Goal: Task Accomplishment & Management: Manage account settings

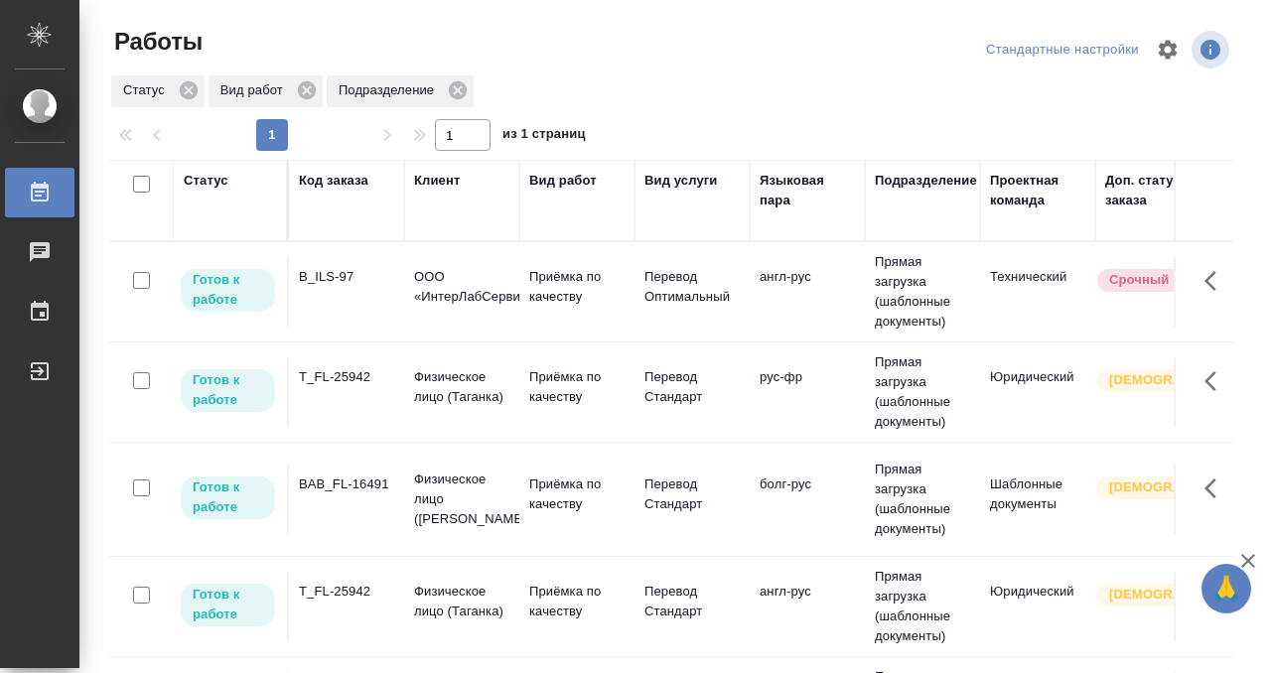
click at [346, 305] on td "B_ILS-97" at bounding box center [346, 291] width 115 height 69
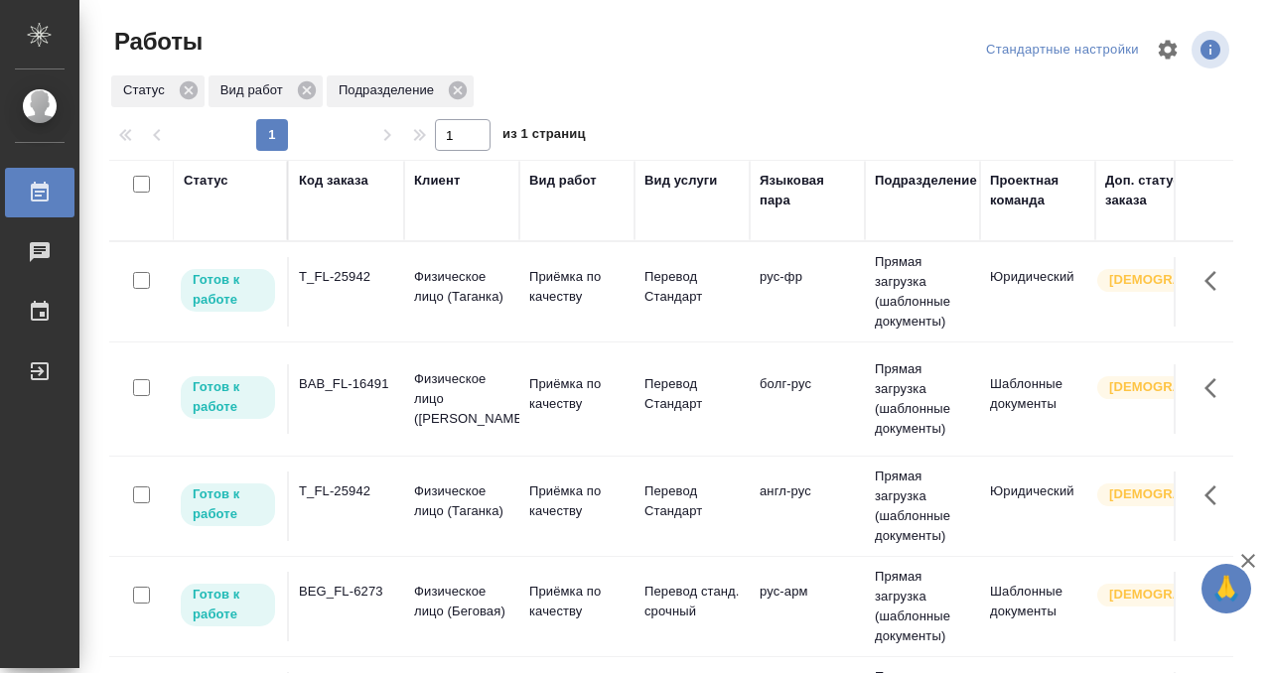
click at [192, 183] on div "Статус" at bounding box center [206, 181] width 45 height 20
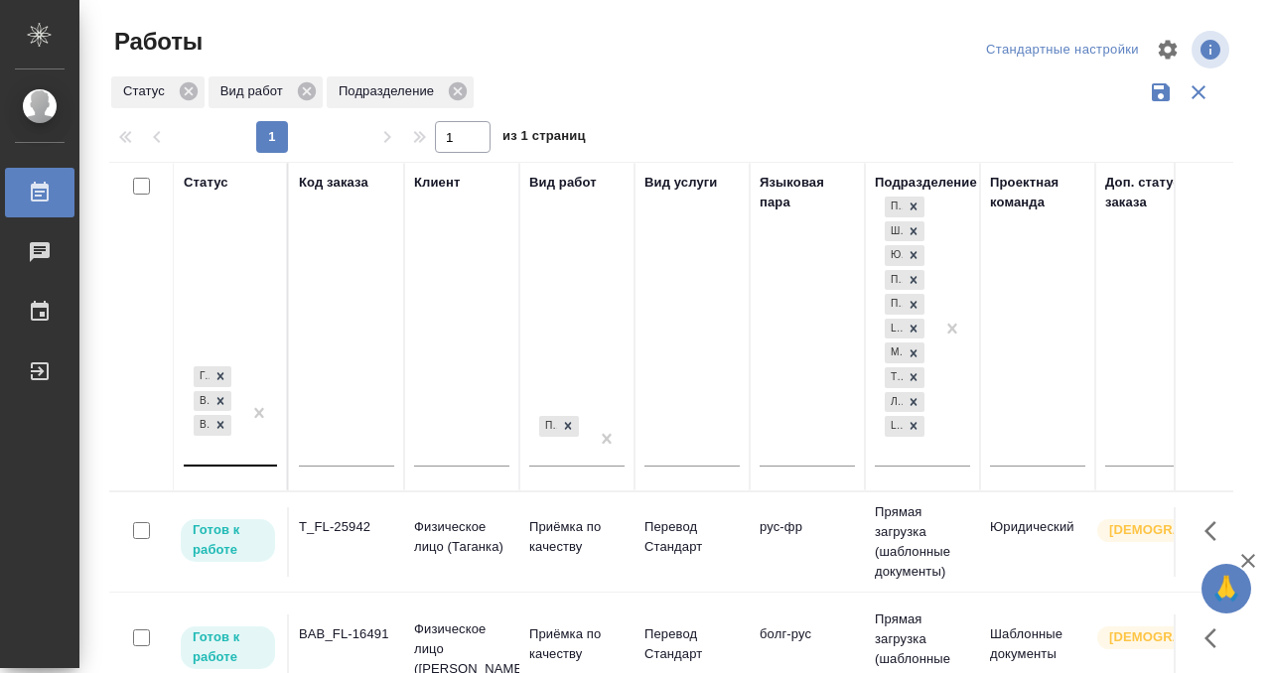
click at [247, 456] on div at bounding box center [259, 413] width 36 height 102
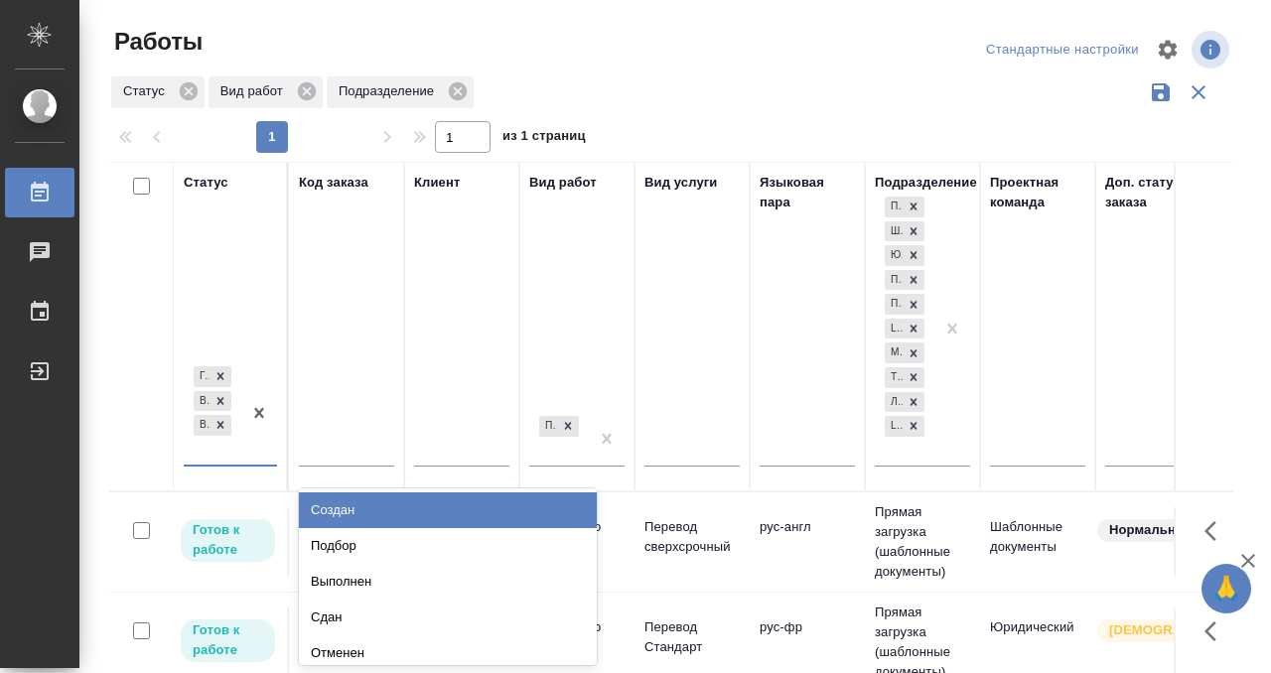
scroll to position [10, 0]
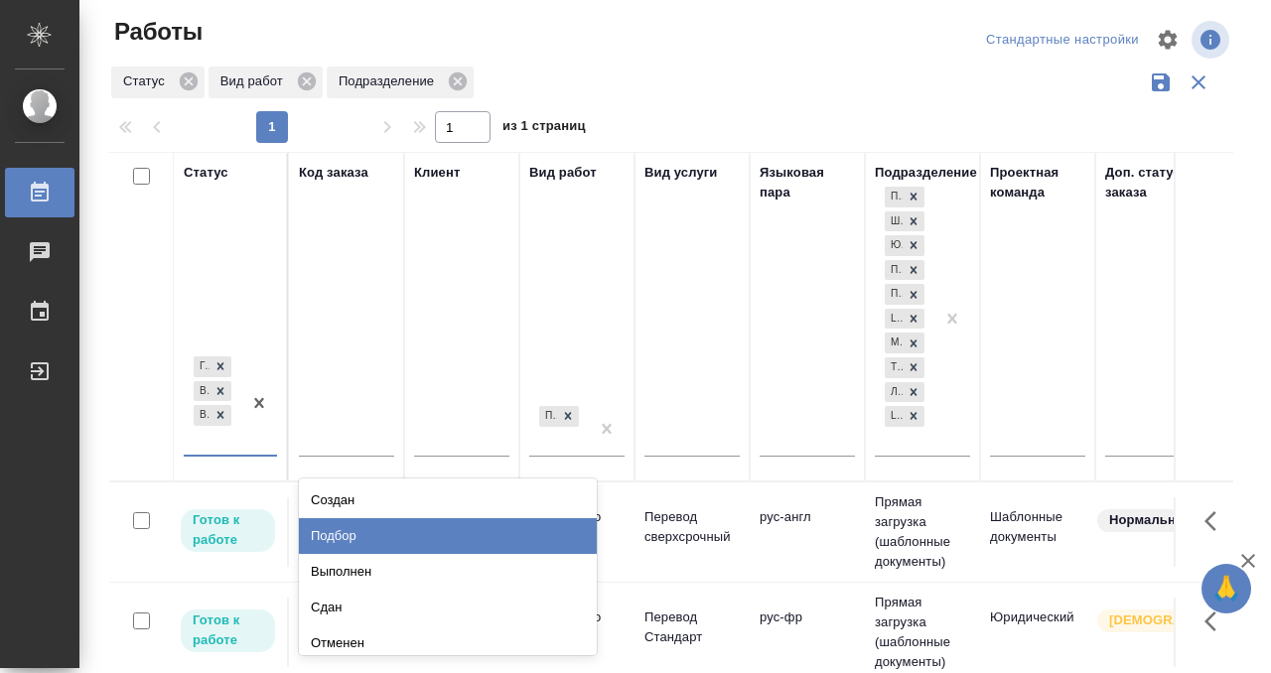
click at [343, 538] on div "Подбор" at bounding box center [448, 536] width 298 height 36
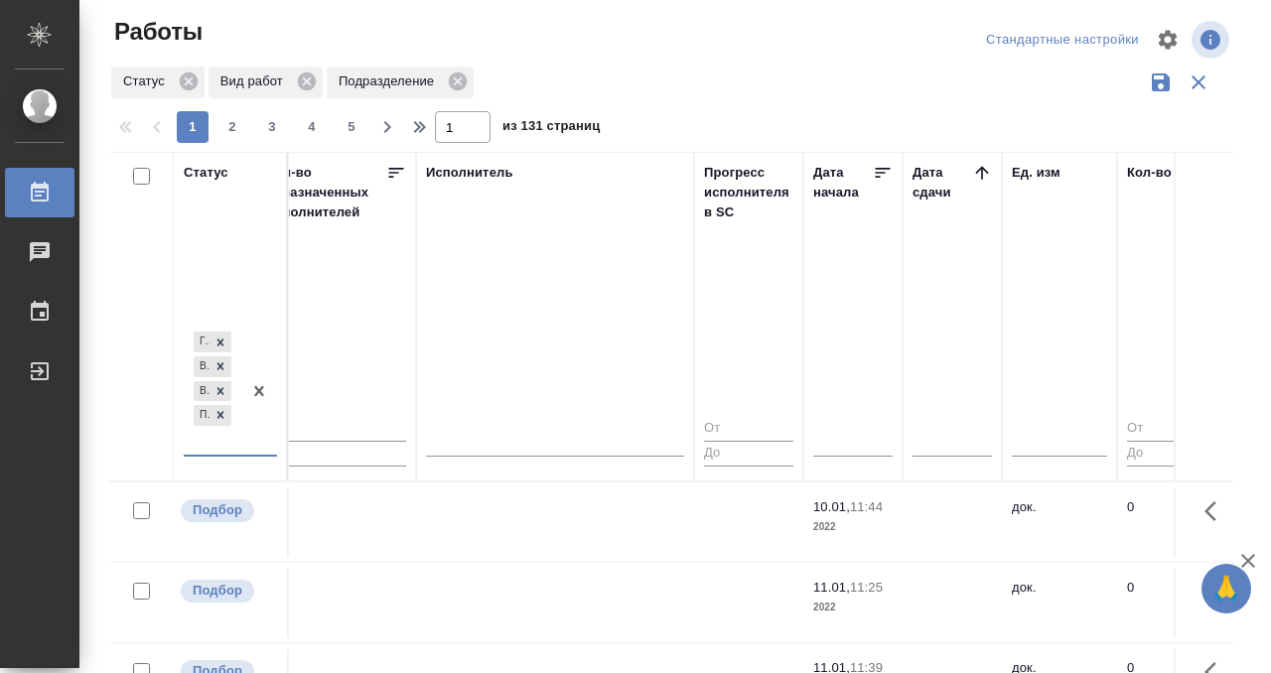
scroll to position [0, 1193]
click at [981, 171] on icon at bounding box center [980, 172] width 13 height 13
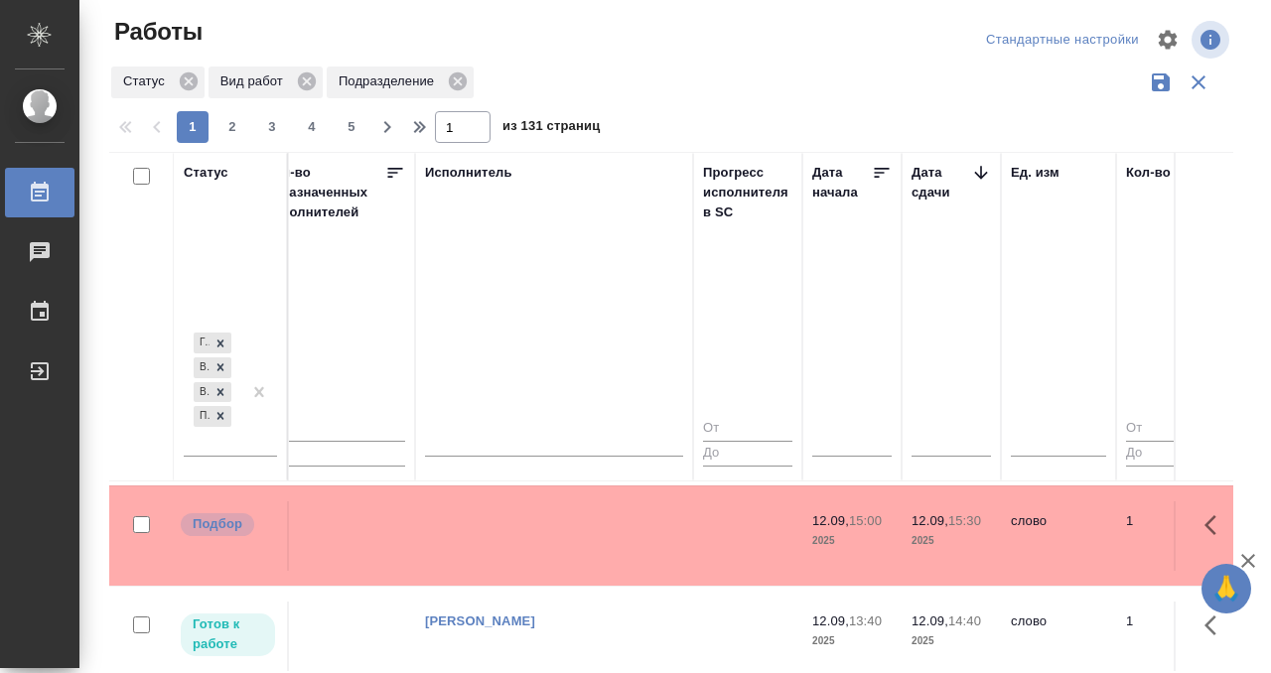
scroll to position [537, 1193]
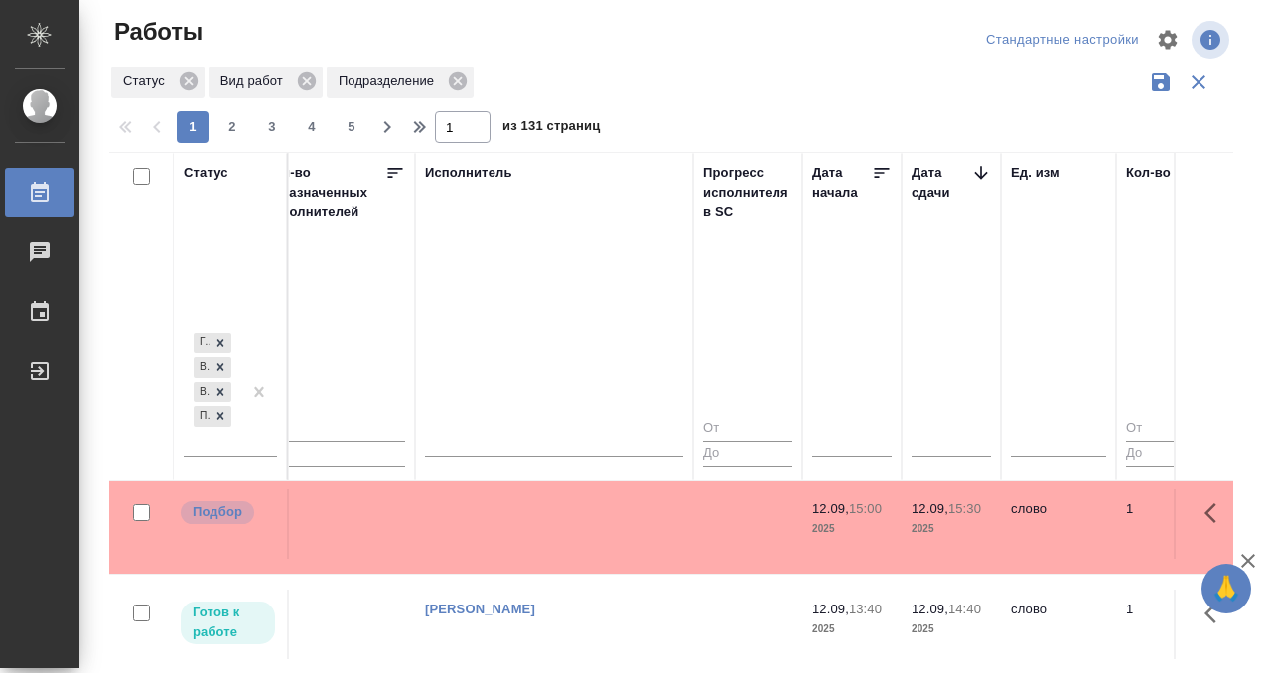
click at [598, 524] on td at bounding box center [554, 523] width 278 height 69
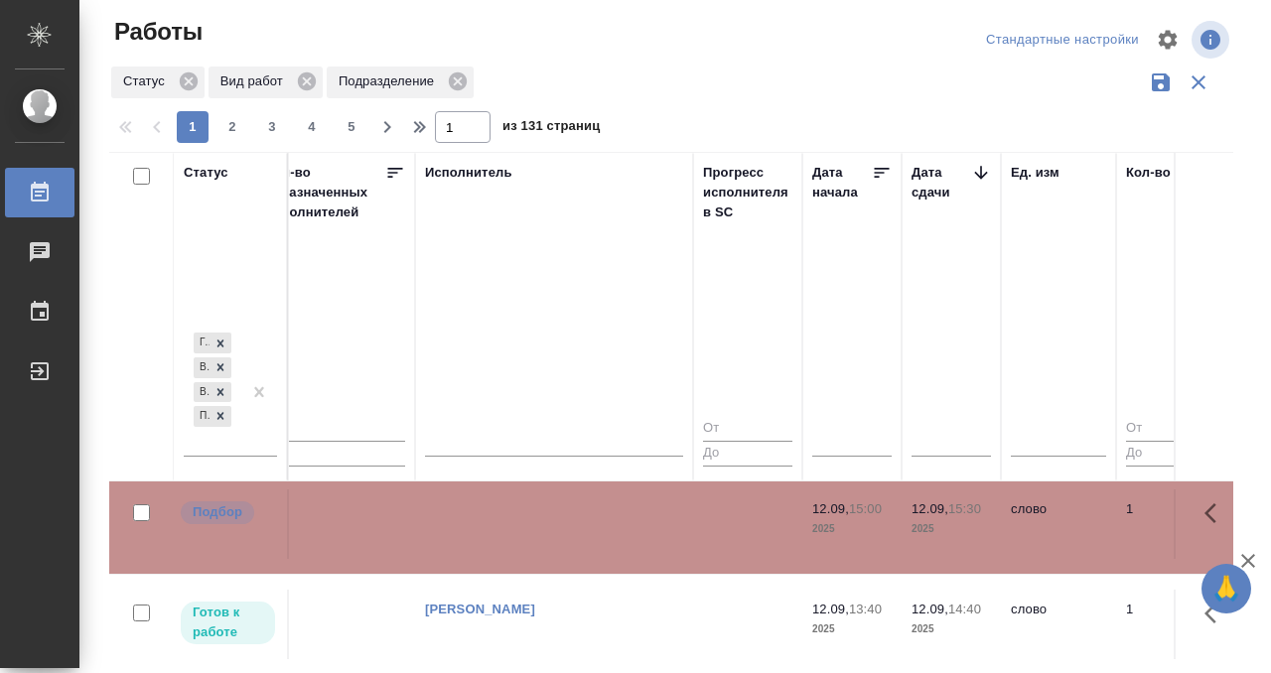
click at [598, 524] on td at bounding box center [554, 523] width 278 height 69
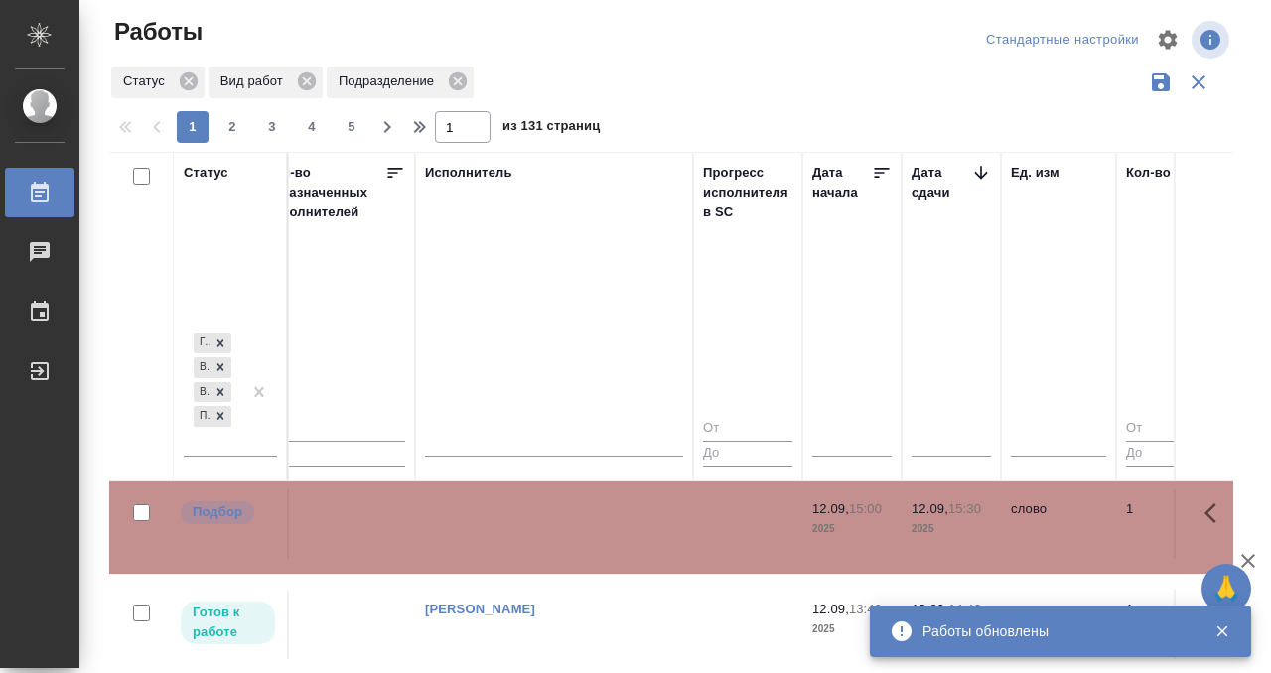
click at [535, 602] on link "Кобзева Елизавета" at bounding box center [480, 609] width 110 height 15
click at [592, 600] on div "[PERSON_NAME]" at bounding box center [554, 610] width 258 height 20
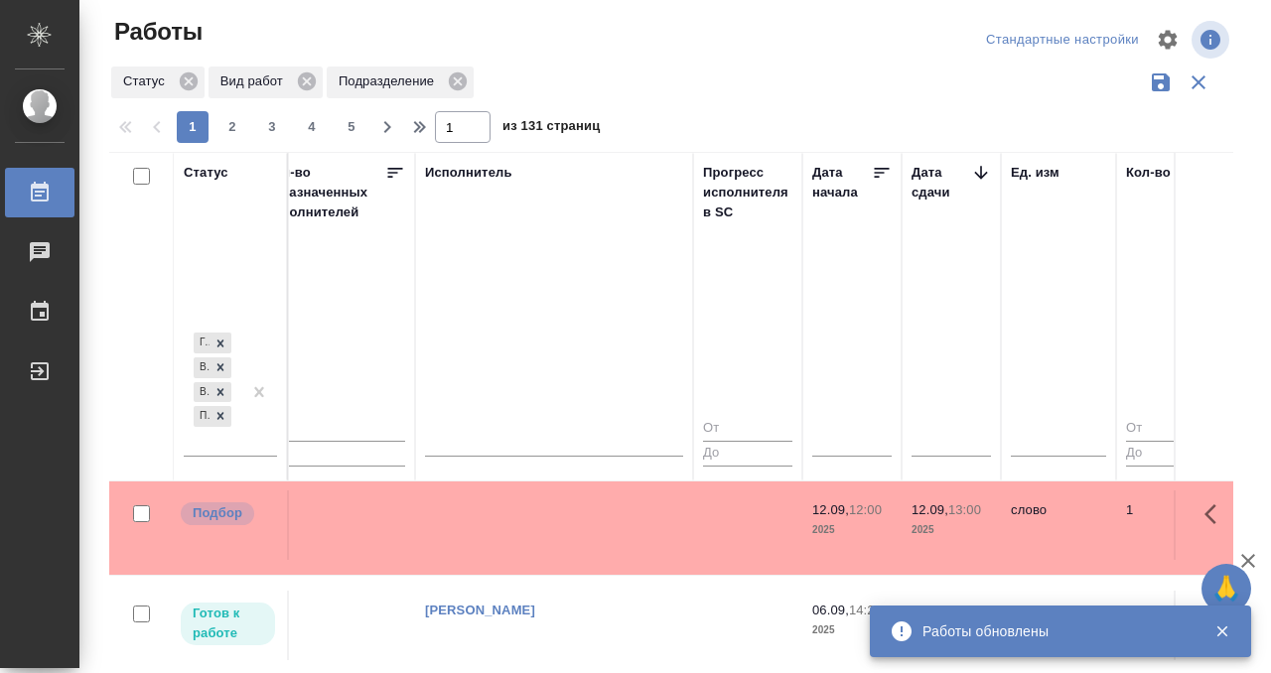
click at [592, 534] on td at bounding box center [554, 524] width 278 height 69
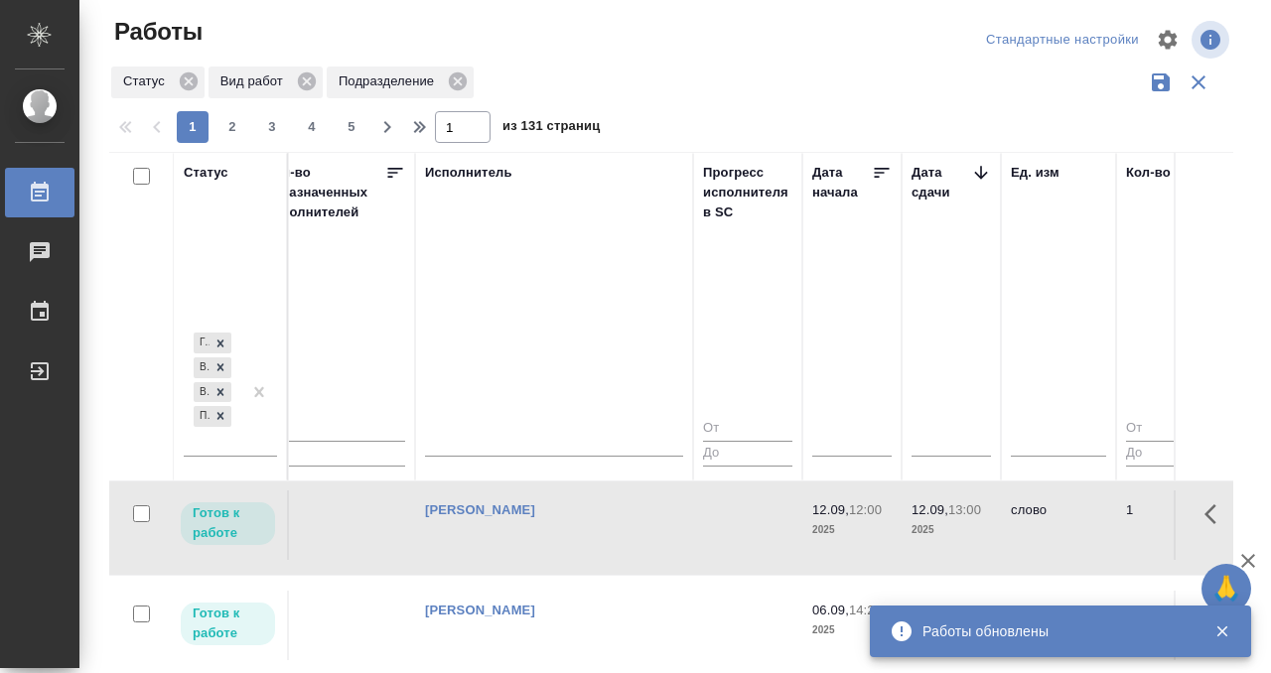
scroll to position [1202, 1193]
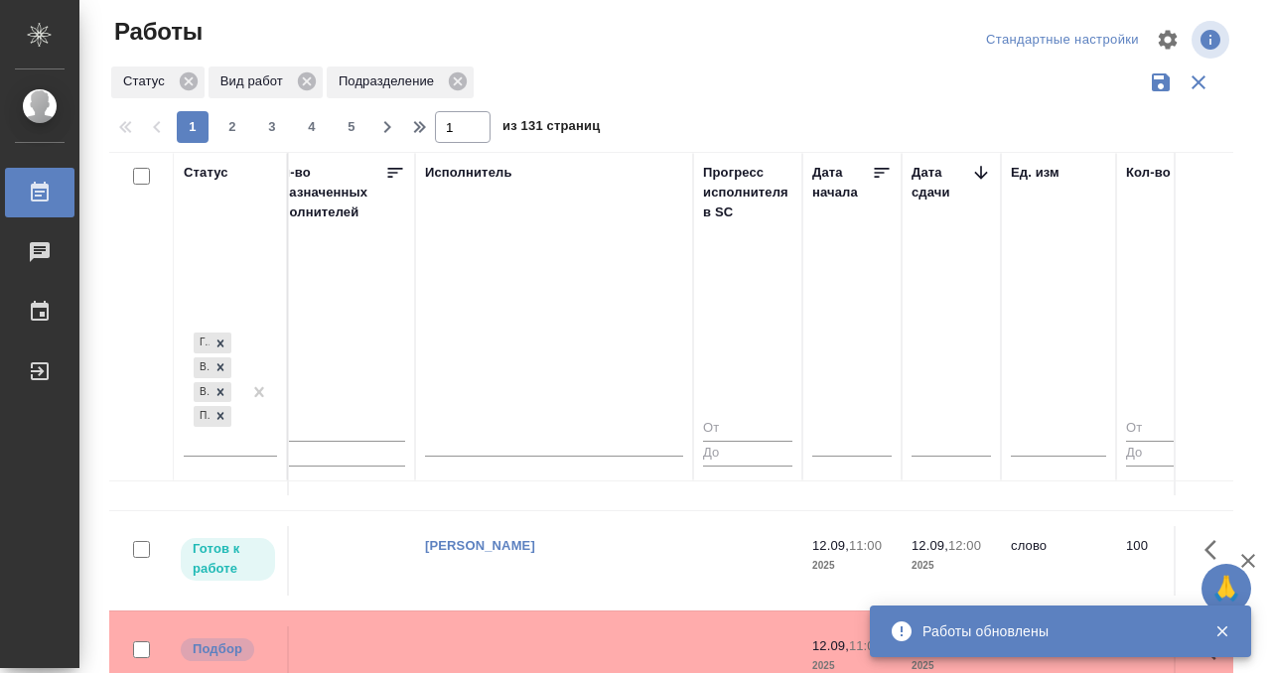
click at [547, 556] on td "[PERSON_NAME]" at bounding box center [554, 560] width 278 height 69
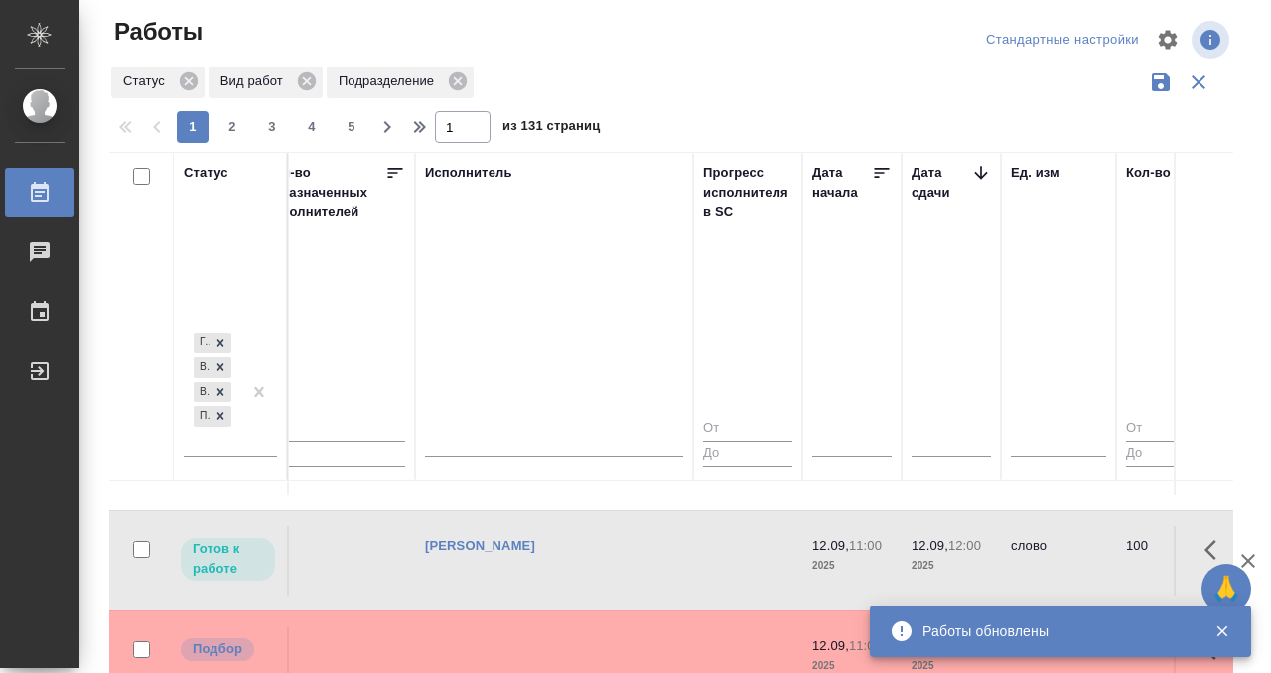
scroll to position [1312, 1193]
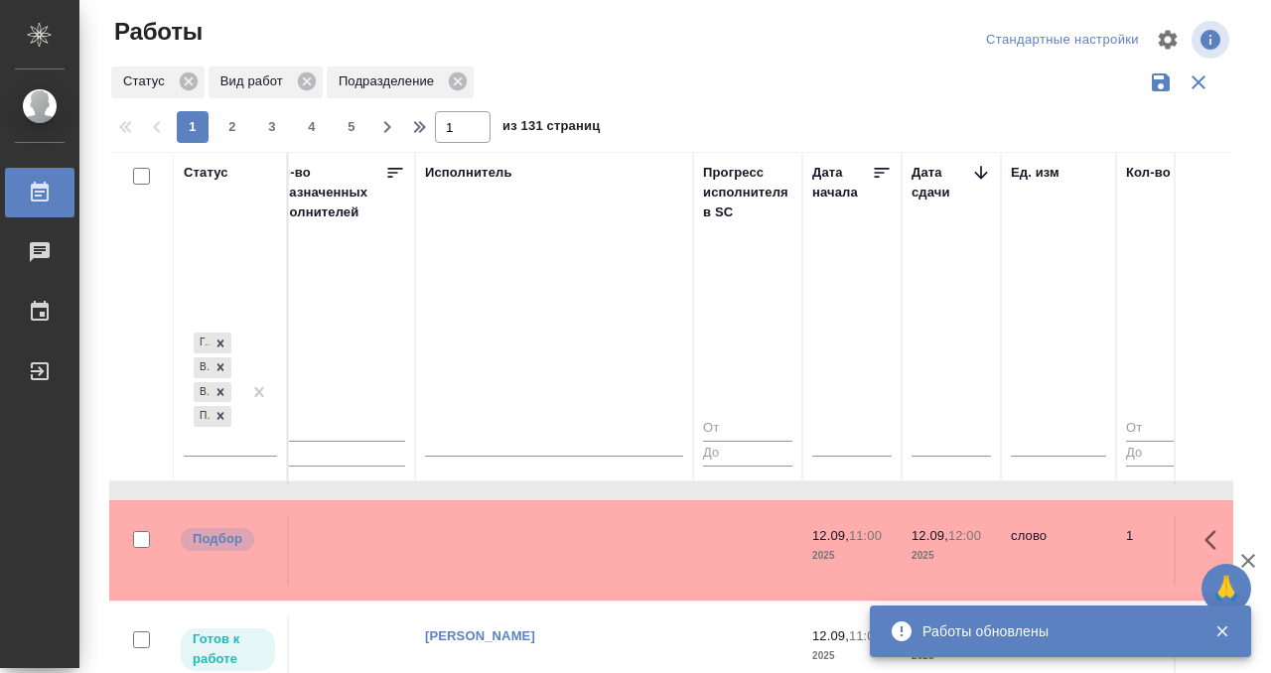
click at [583, 541] on td at bounding box center [554, 550] width 278 height 69
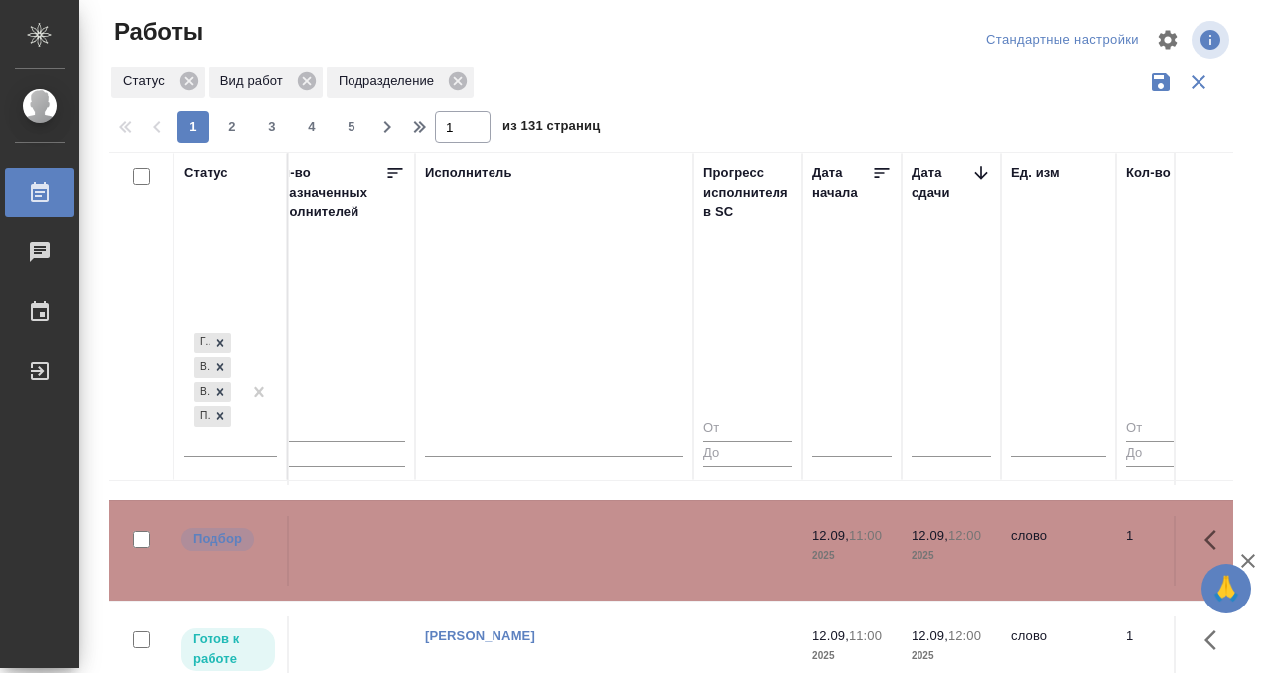
click at [583, 541] on td at bounding box center [554, 550] width 278 height 69
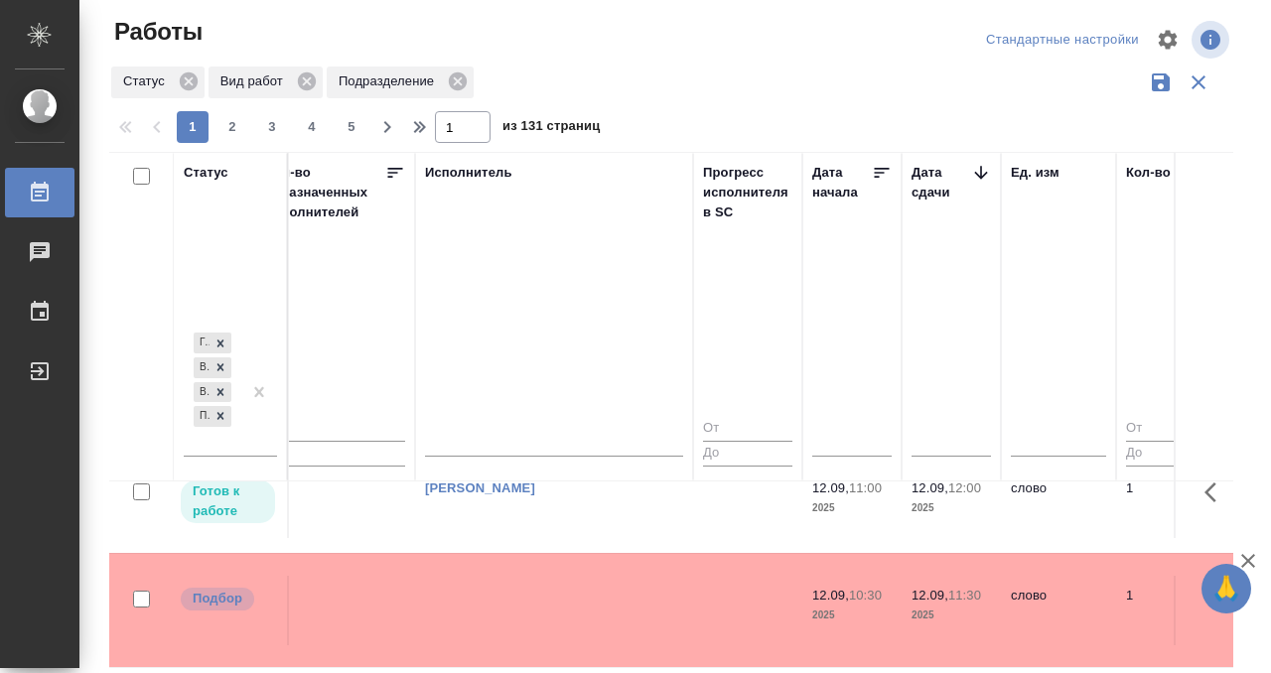
click at [625, 553] on tr "Подбор BEG_FL-6274 Физическое лицо (Беговая) Приёмка по качеству Перевод Станда…" at bounding box center [1066, 610] width 4300 height 114
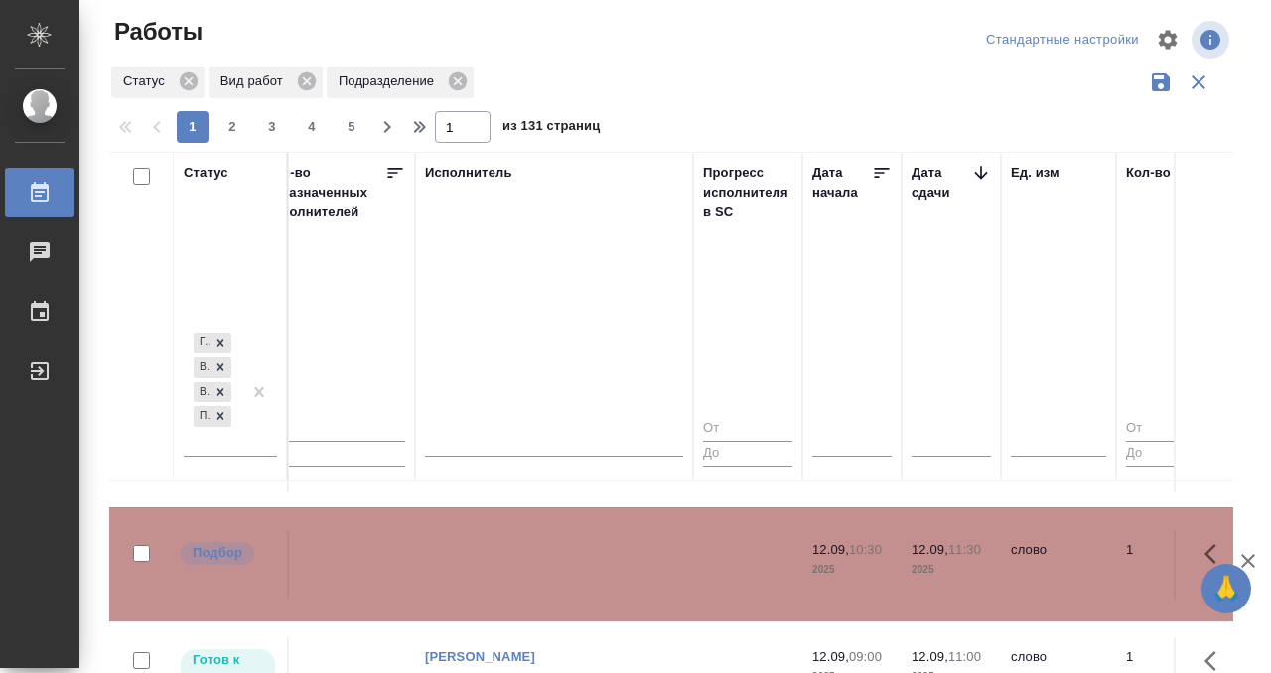
scroll to position [1544, 1193]
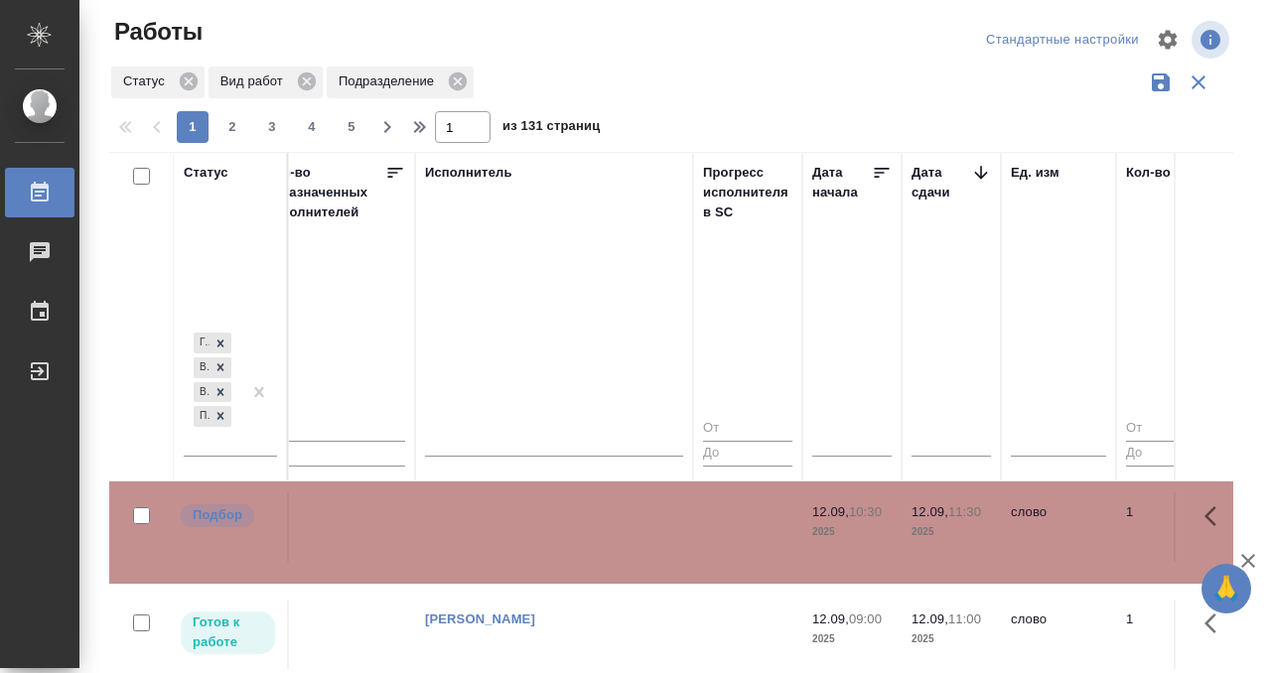
click at [621, 523] on td at bounding box center [554, 526] width 278 height 69
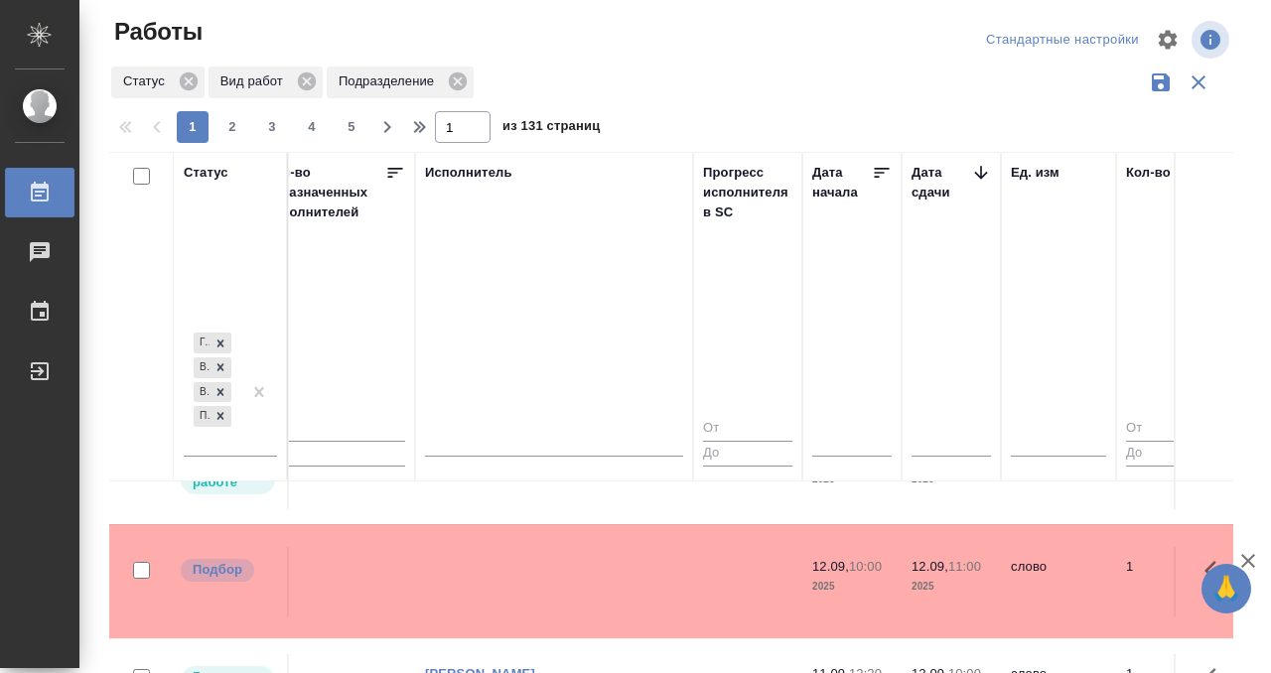
scroll to position [1800, 1193]
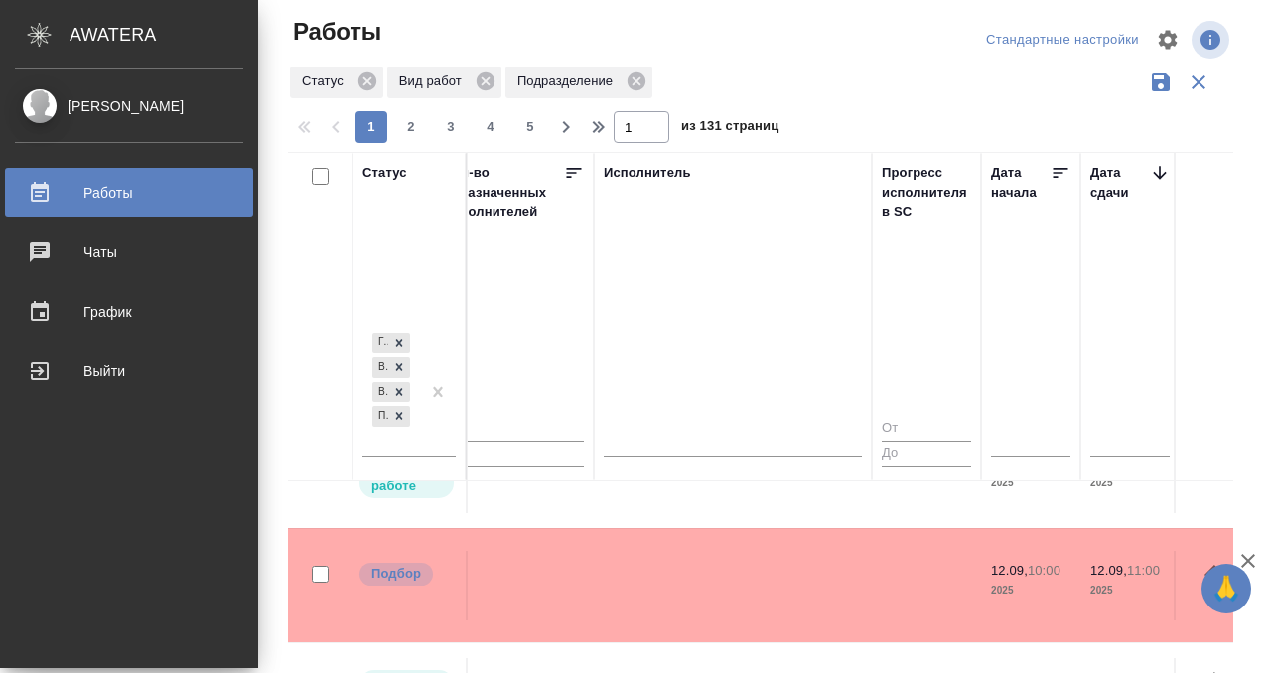
click at [50, 193] on icon at bounding box center [40, 193] width 24 height 24
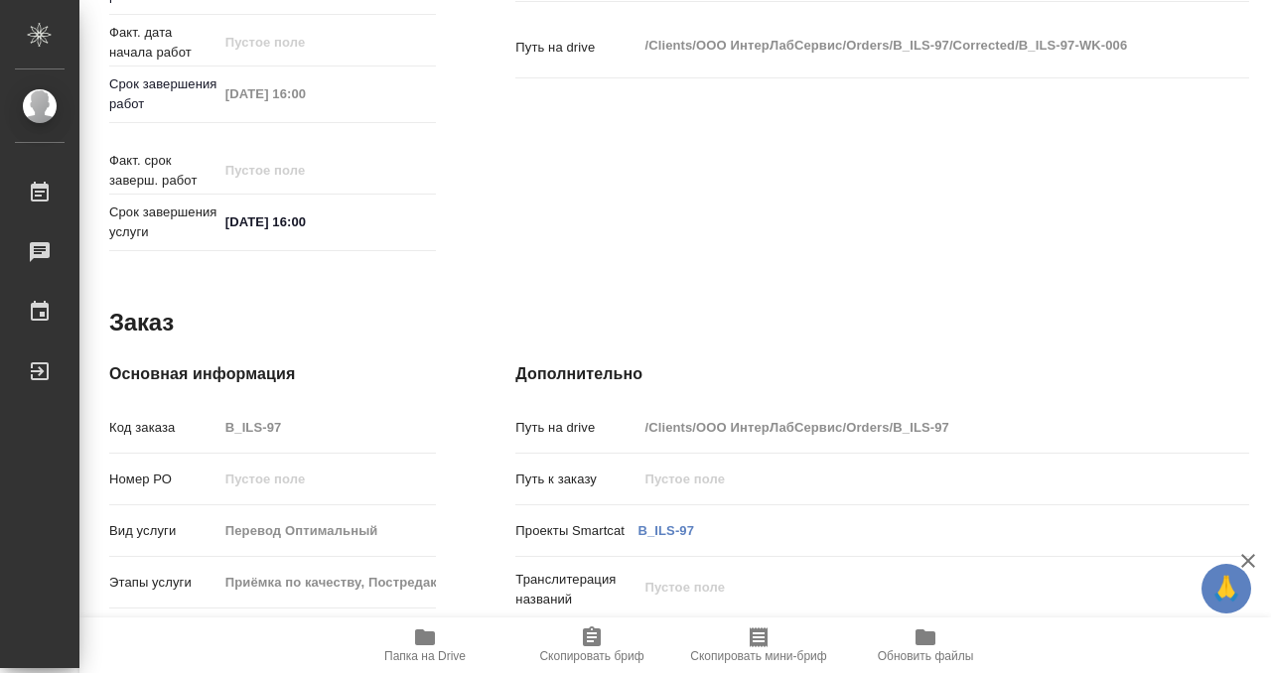
scroll to position [1060, 0]
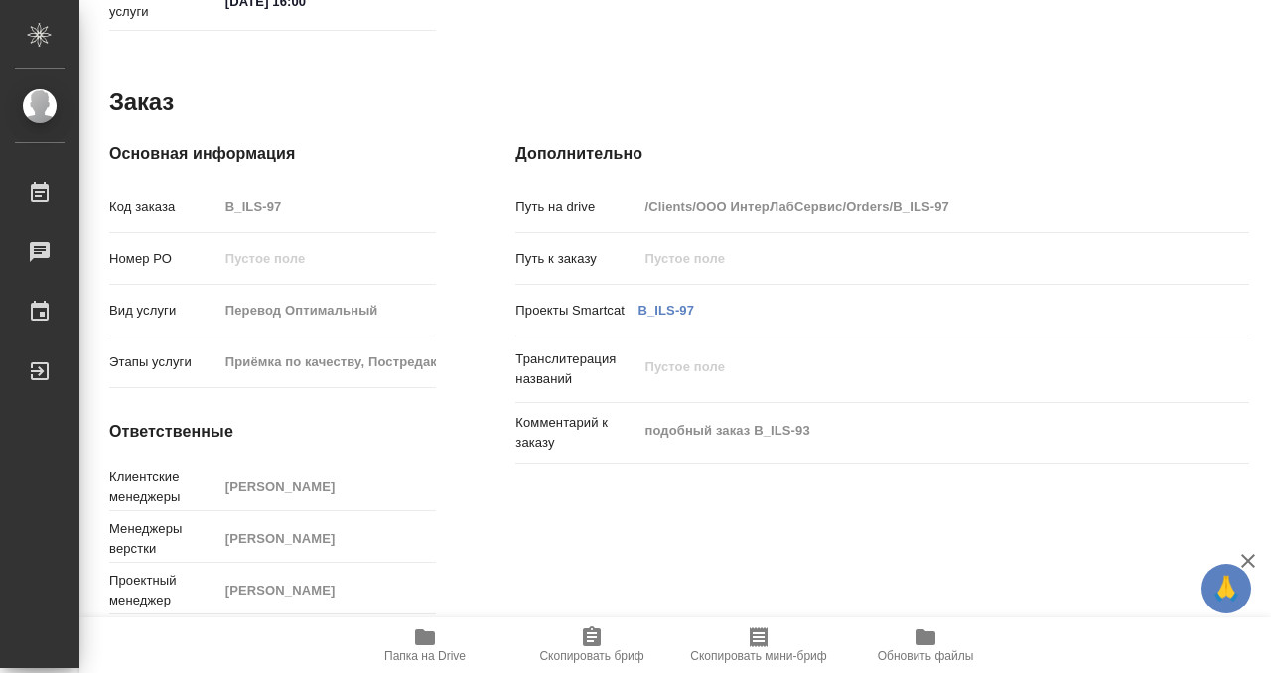
click at [434, 631] on icon "button" at bounding box center [425, 637] width 24 height 24
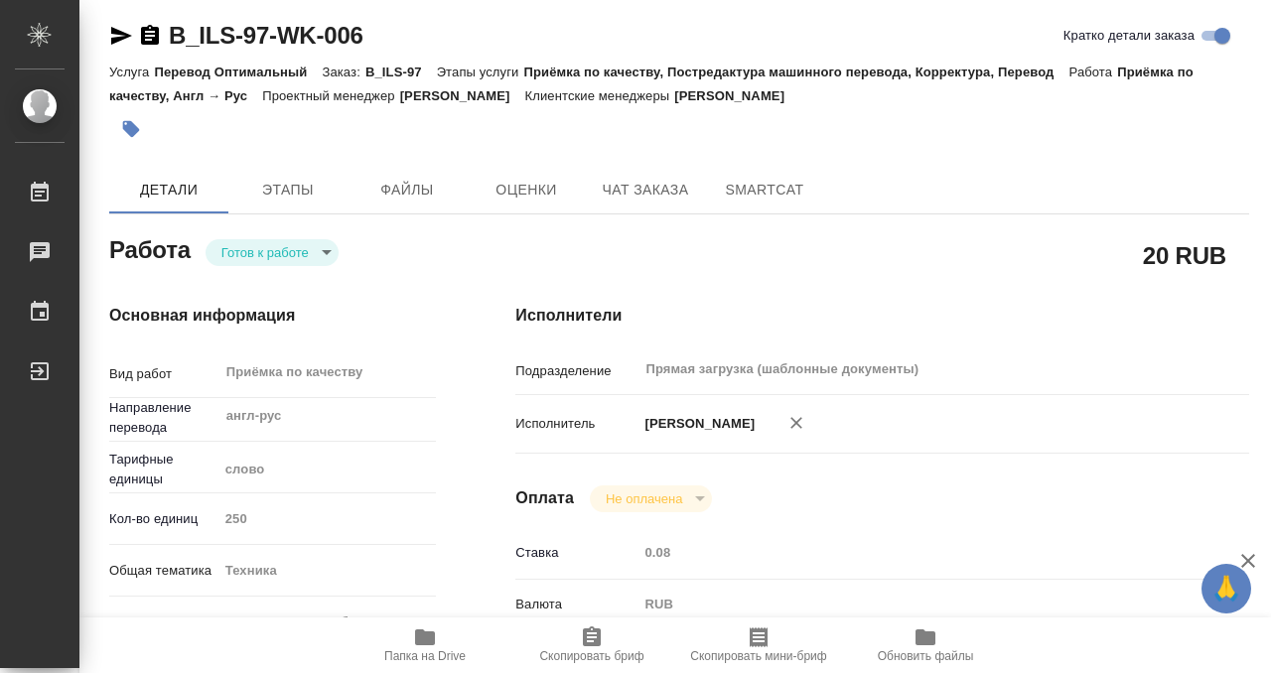
scroll to position [0, 0]
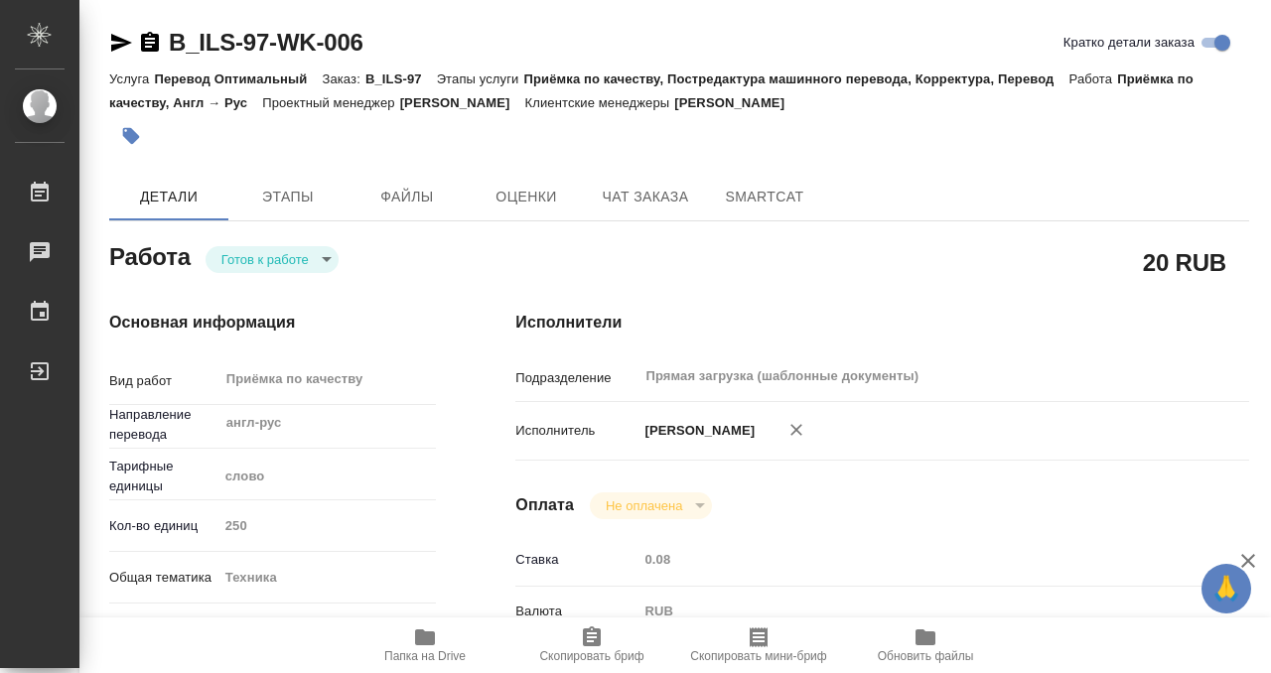
click at [130, 141] on icon "button" at bounding box center [131, 136] width 17 height 17
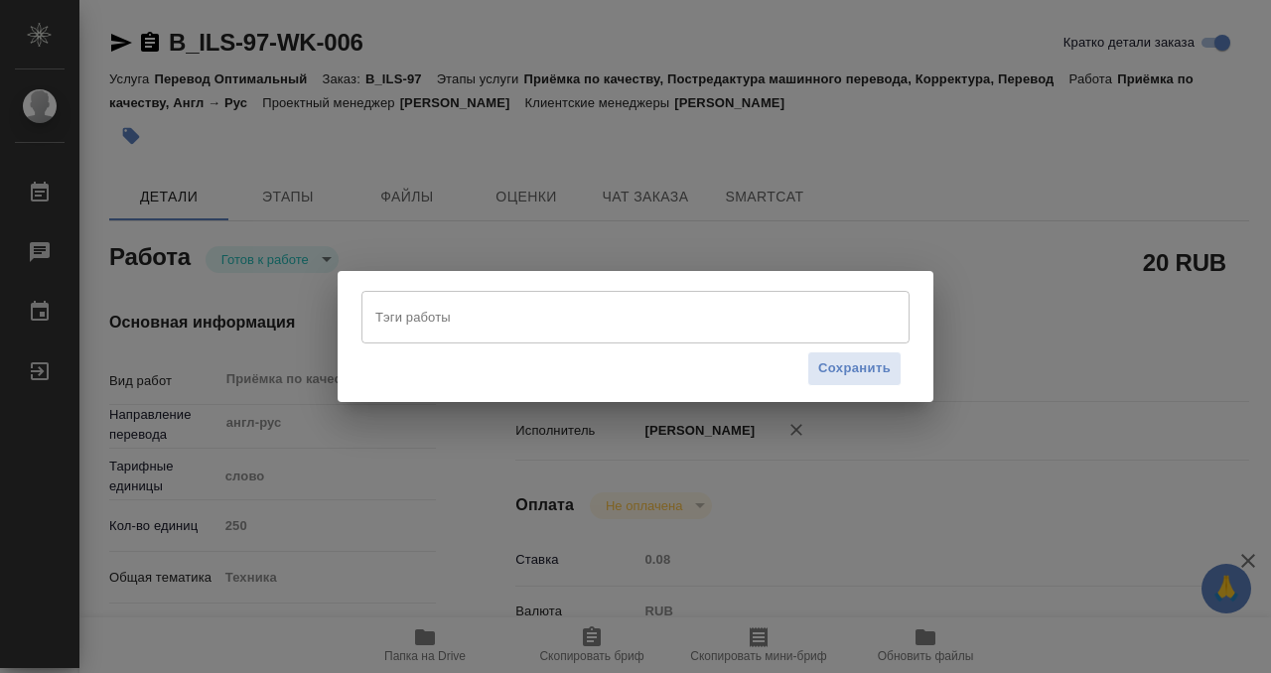
click at [414, 333] on input "Тэги работы" at bounding box center [616, 317] width 492 height 34
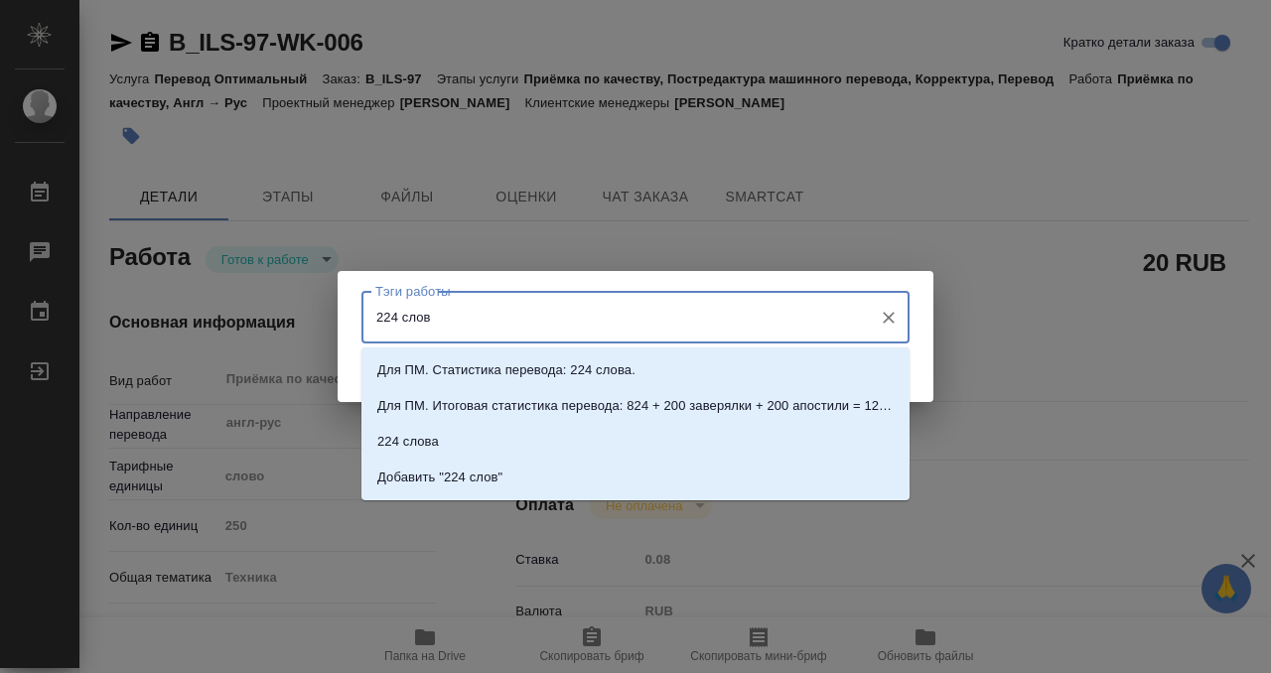
type input "224 слова"
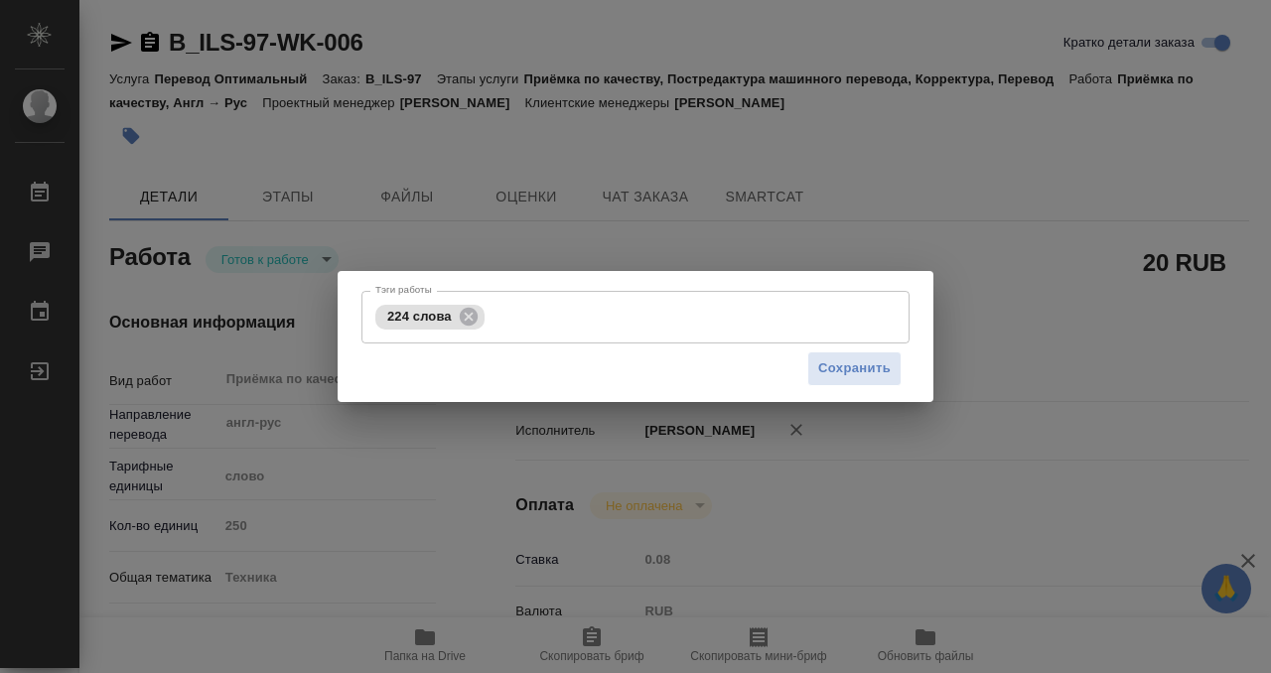
click at [856, 346] on div "Сохранить" at bounding box center [635, 368] width 548 height 51
click at [851, 362] on span "Сохранить" at bounding box center [854, 368] width 72 height 23
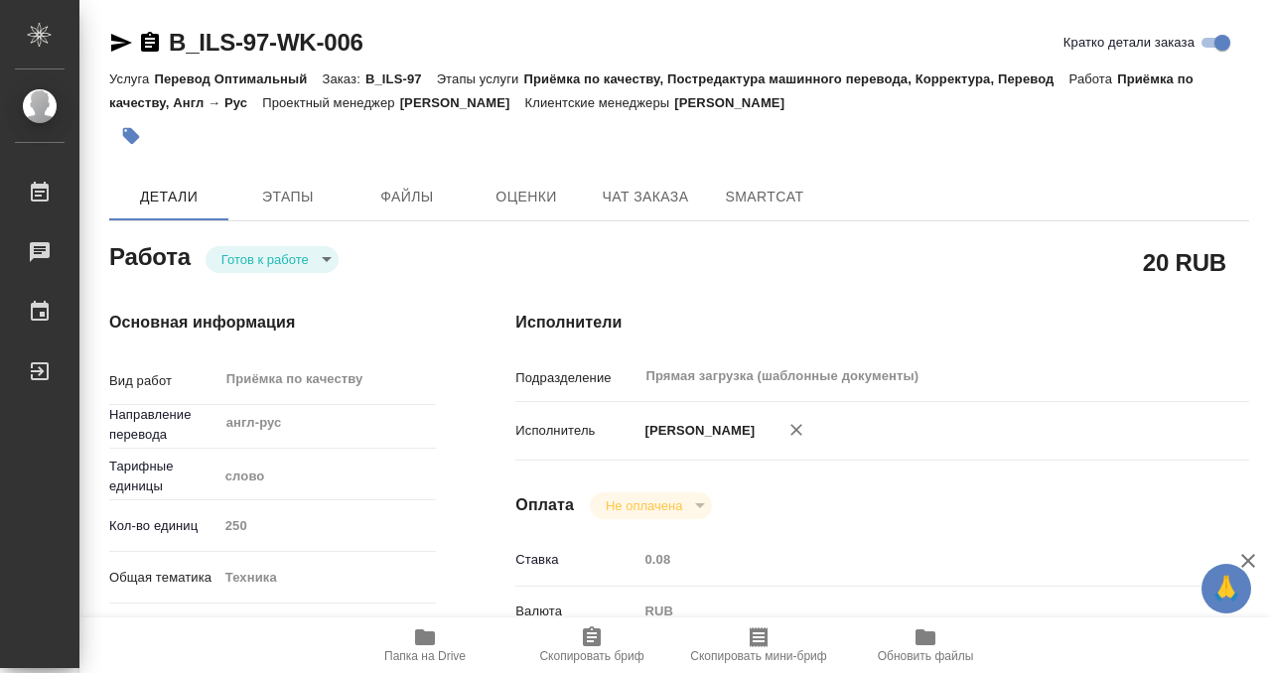
type input "readyForWork"
type input "англ-рус"
type input "5a8b1489cc6b4906c91bfd90"
type input "250"
type input "tech"
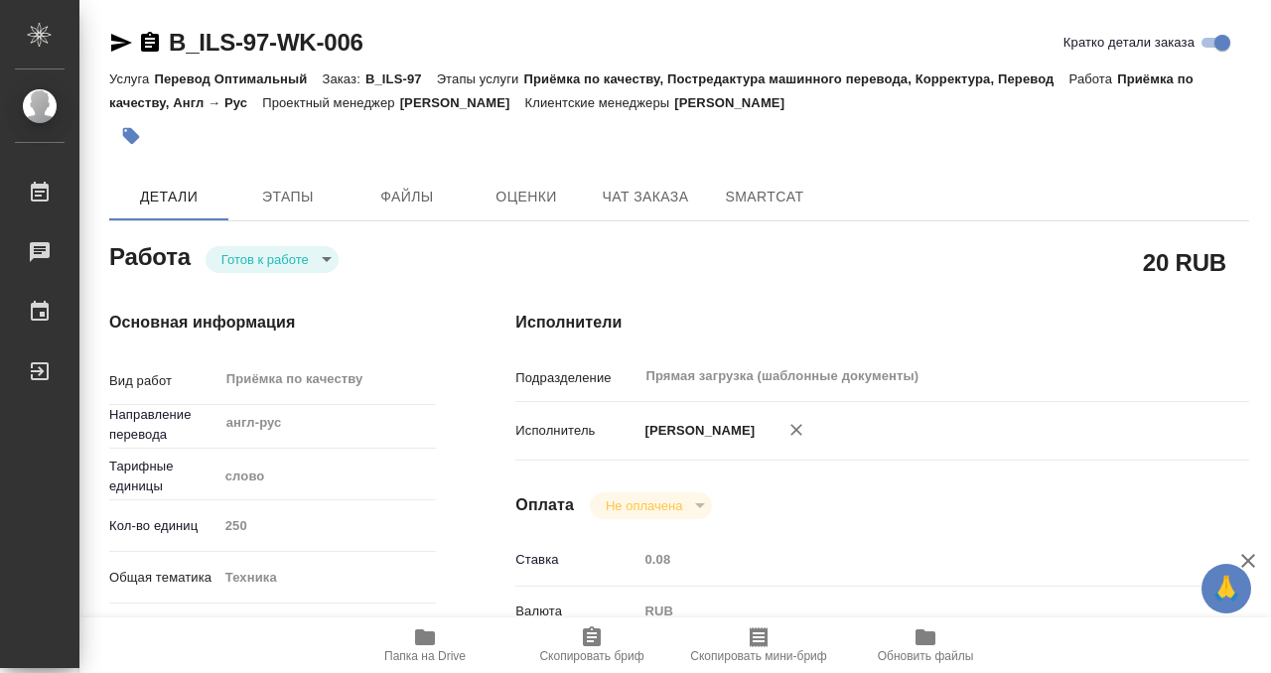
type input "5f647205b73bc97568ca66bc"
checkbox input "true"
type input "11.09.2025 15:00"
type input "11.09.2025 16:00"
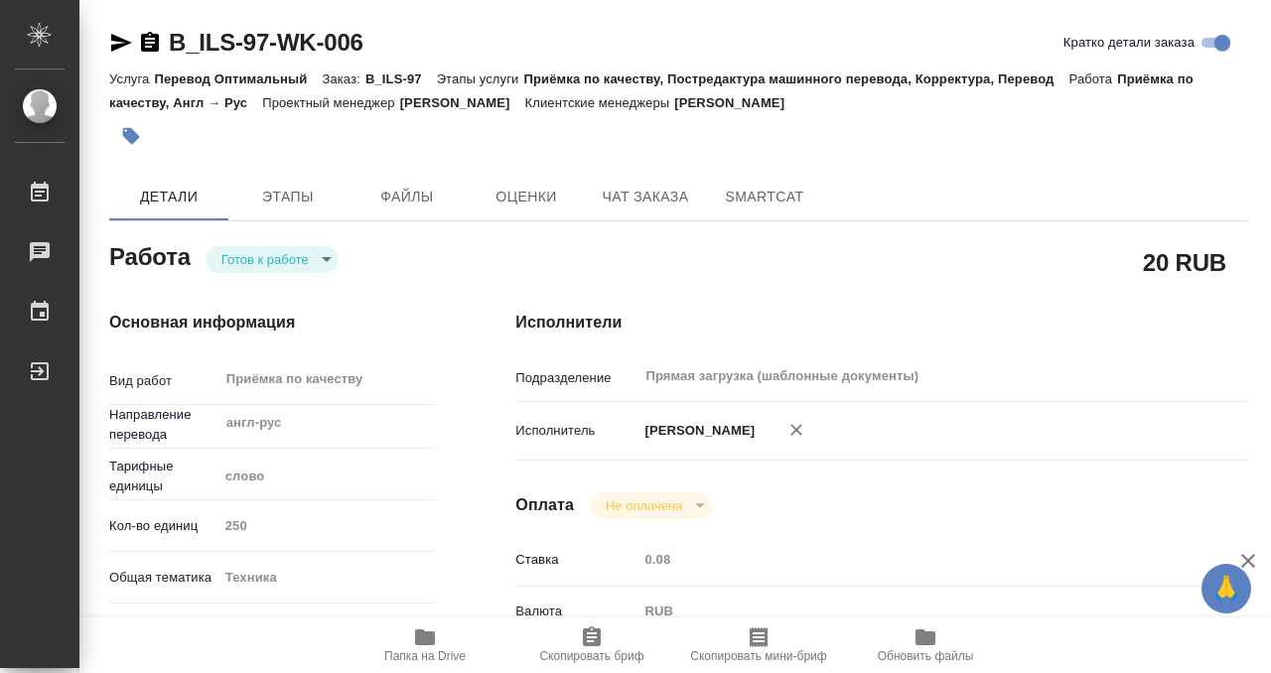
type input "Прямая загрузка (шаблонные документы)"
type input "notPayed"
type input "0.08"
type input "RUB"
type input "Сергеева Анастасия"
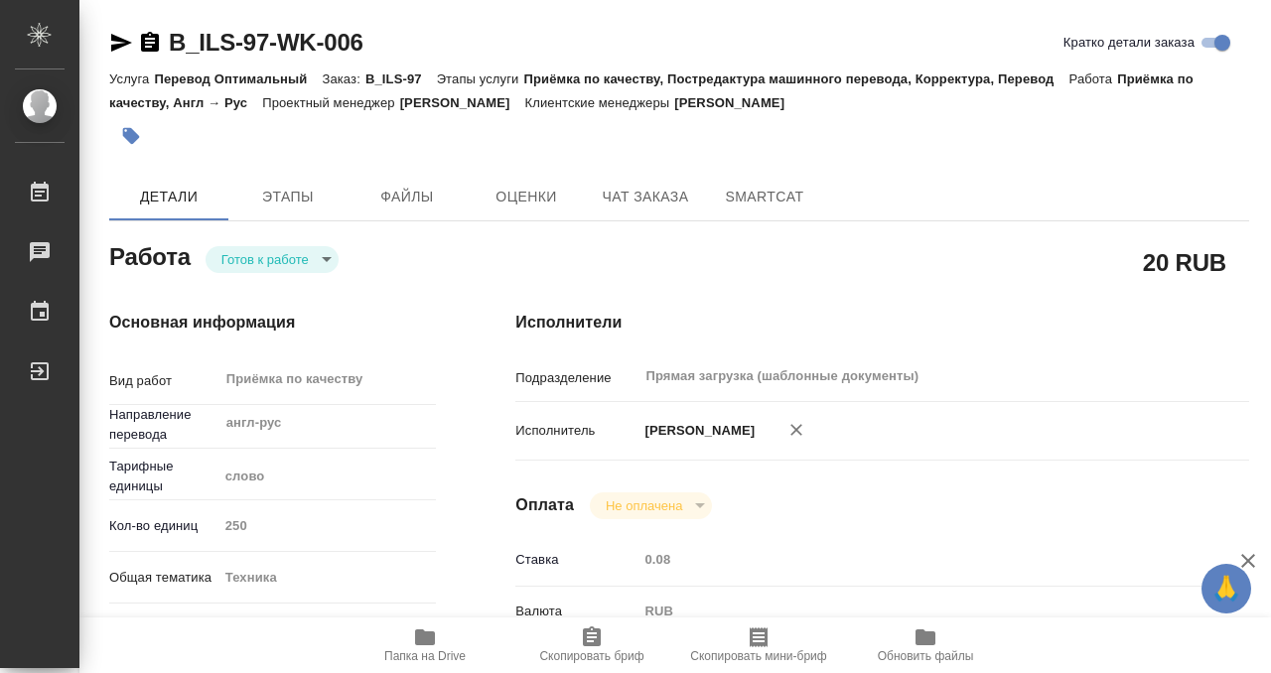
type input "B_ILS-97"
type input "Перевод Оптимальный"
type input "Приёмка по качеству, Постредактура машинного перевода, Корректура, Перевод"
type input "Богомолова Анастасия"
type input "[PERSON_NAME]"
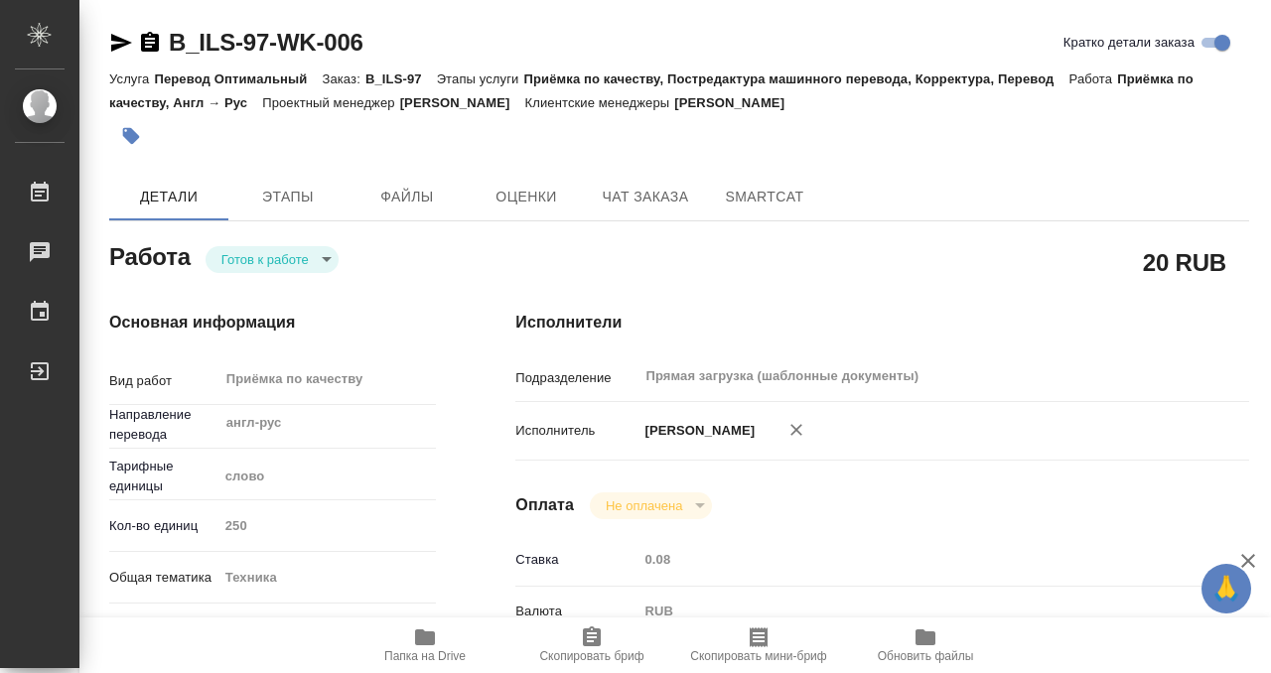
type input "/Clients/ООО ИнтерЛабСервис/Orders/B_ILS-97"
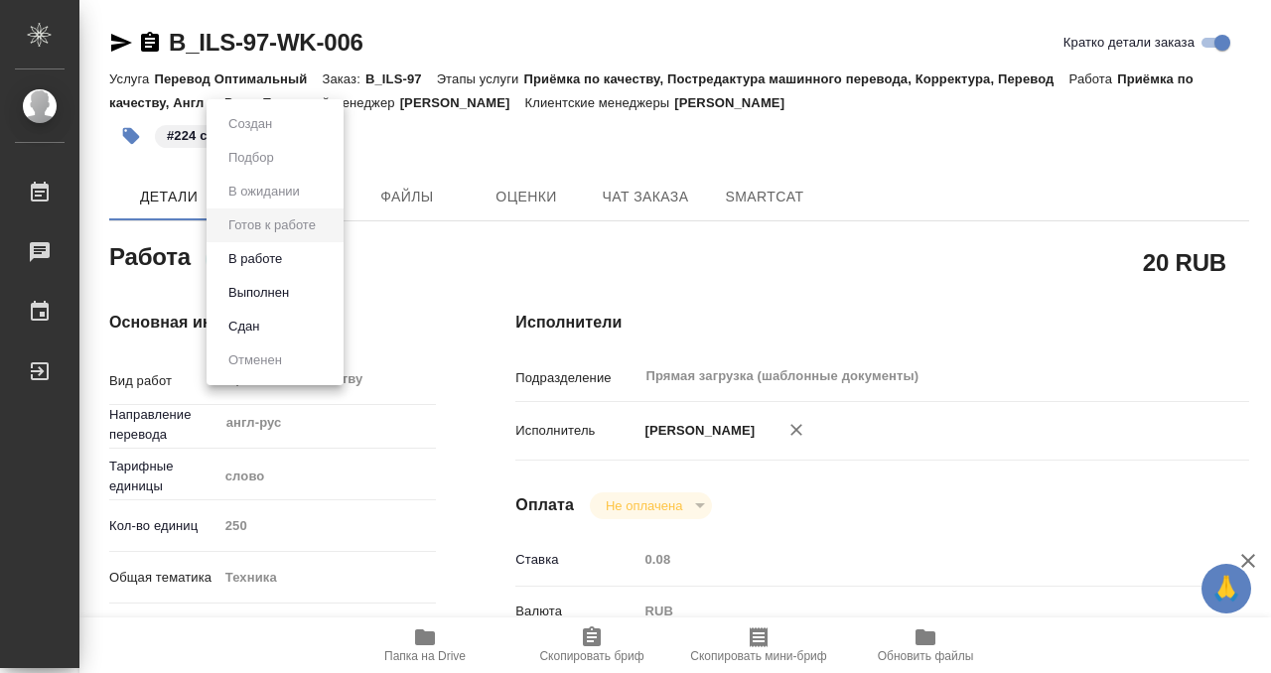
click at [280, 261] on body "🙏 .cls-1 fill:#fff; AWATERA Kobzeva Elizaveta Работы 0 Чаты График Выйти B_ILS-…" at bounding box center [635, 336] width 1271 height 673
click at [280, 287] on button "Выполнен" at bounding box center [258, 293] width 72 height 22
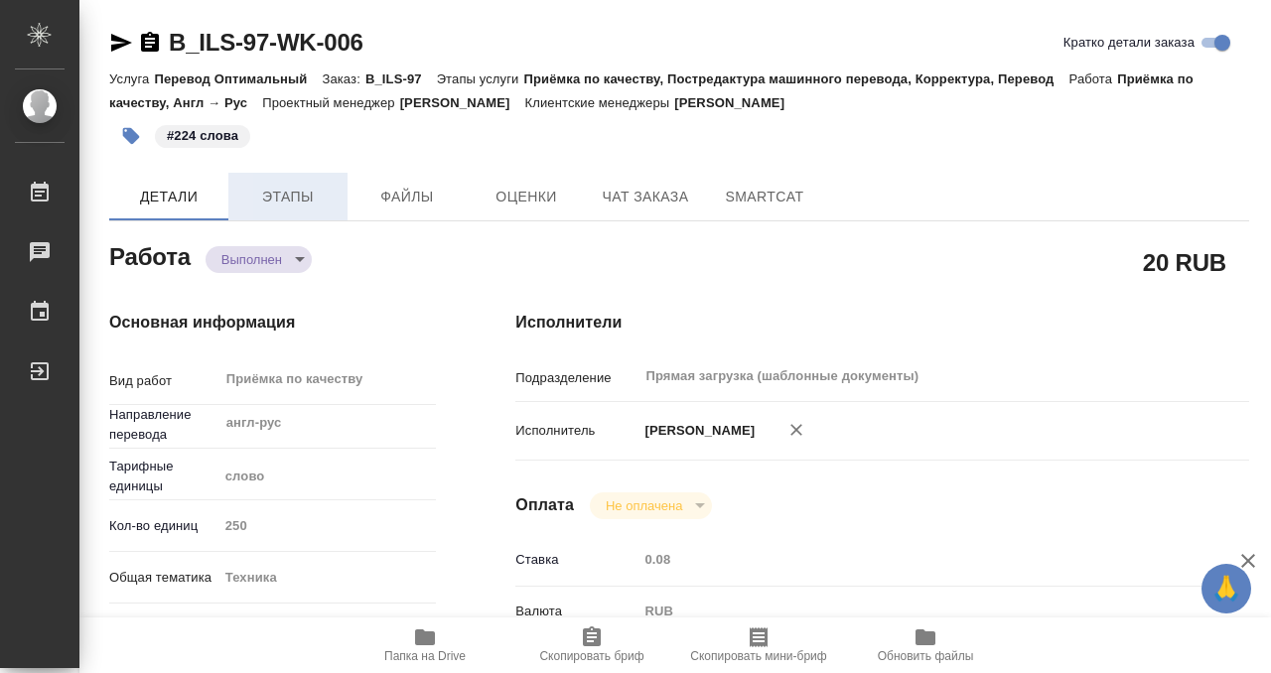
click at [280, 189] on span "Этапы" at bounding box center [287, 197] width 95 height 25
type textarea "x"
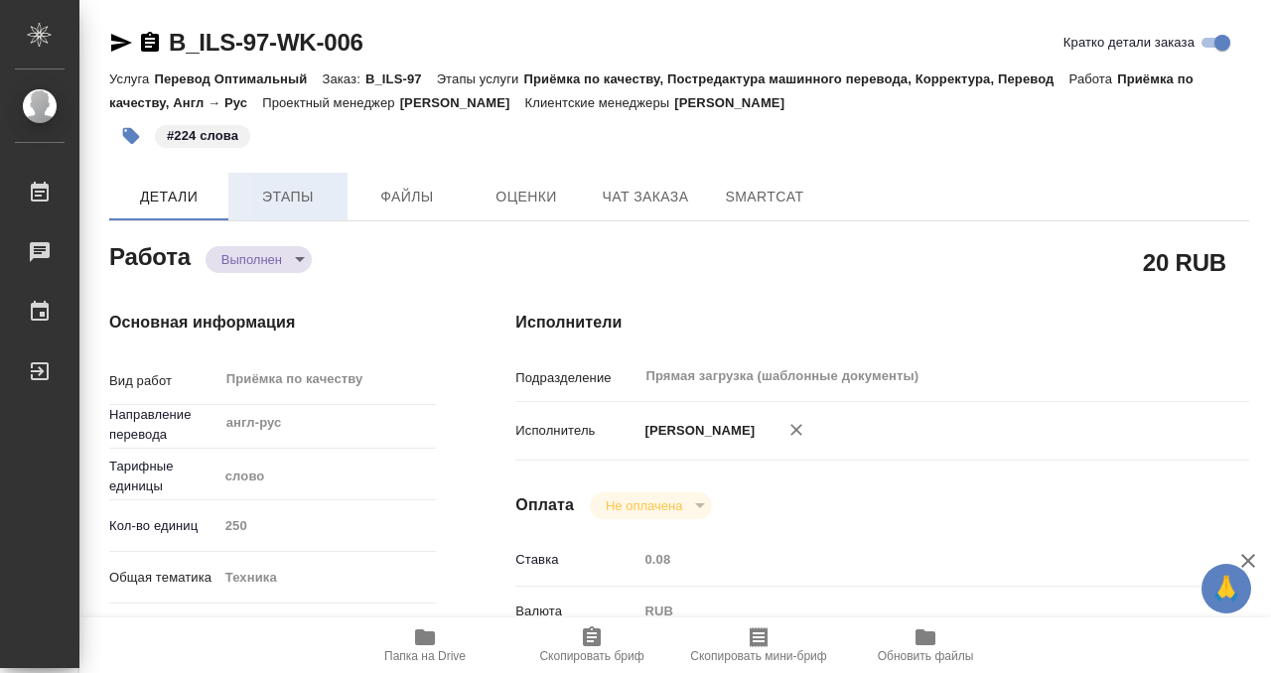
type textarea "x"
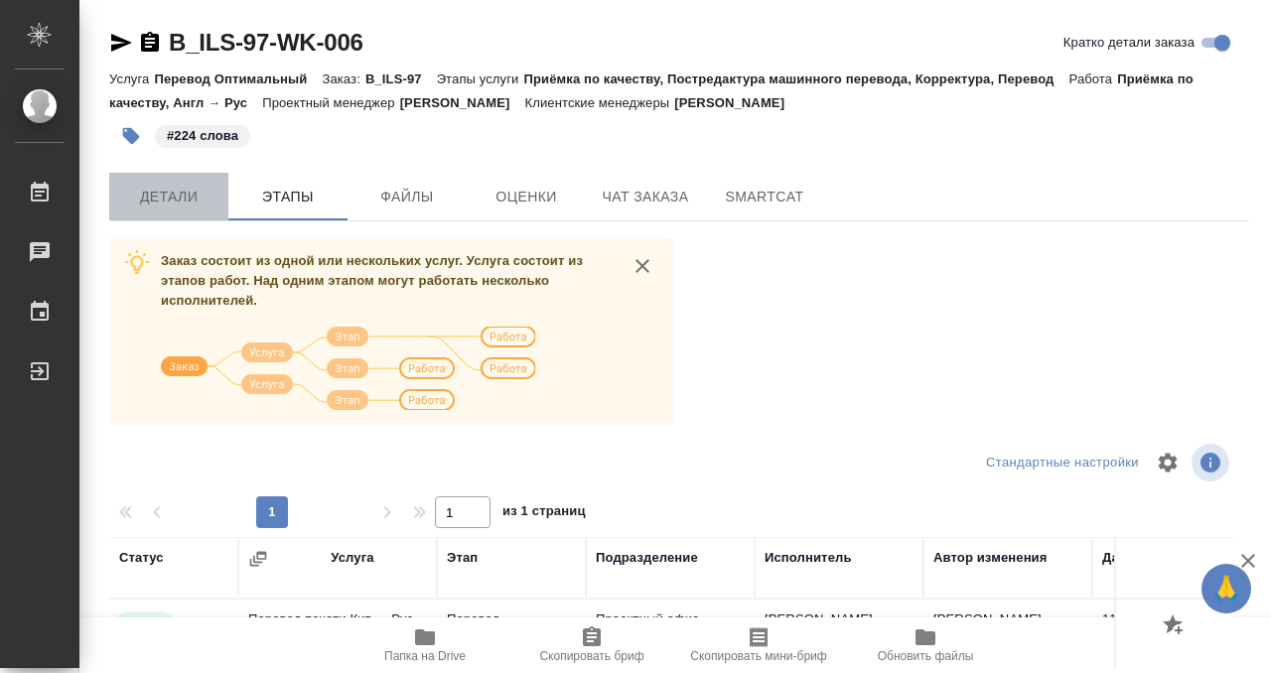
click at [204, 207] on span "Детали" at bounding box center [168, 197] width 95 height 25
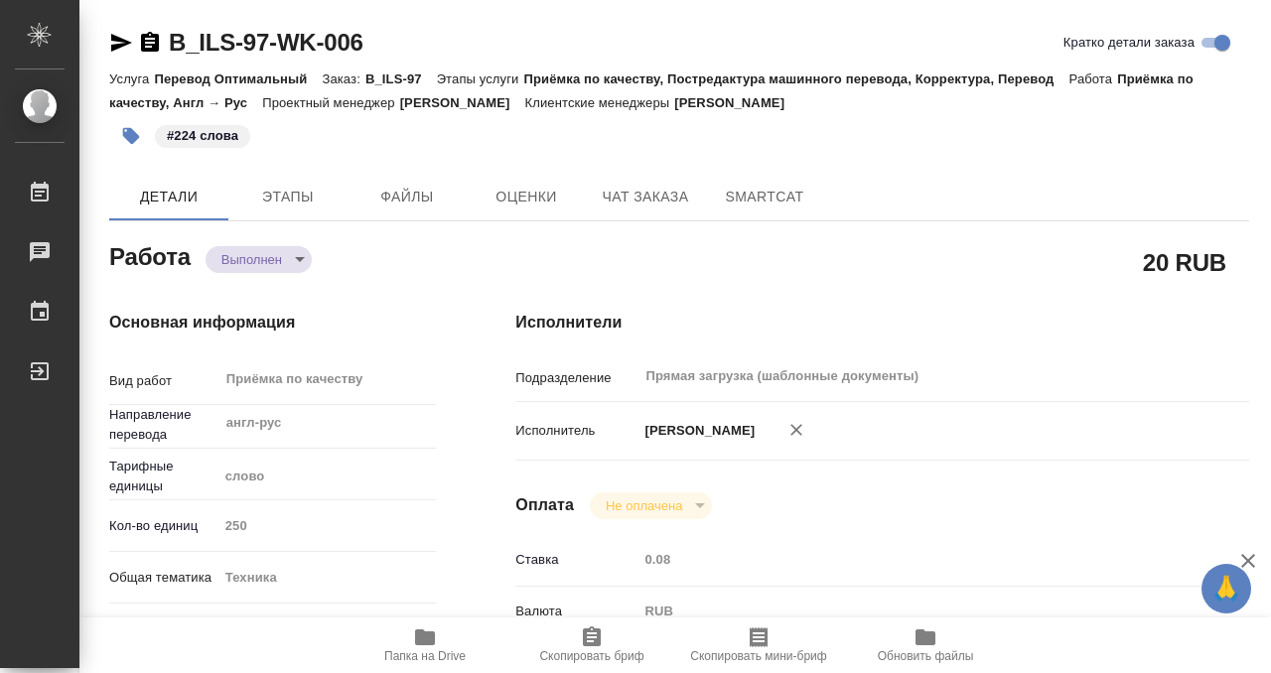
type textarea "x"
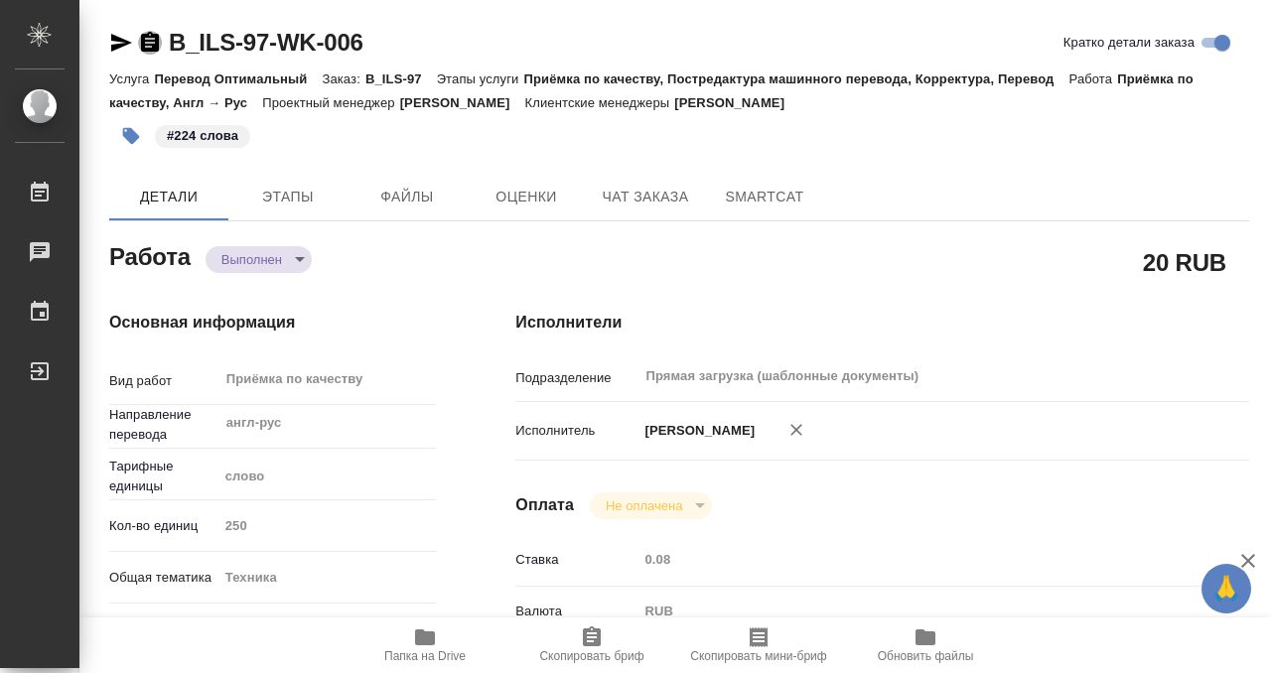
click at [148, 45] on icon "button" at bounding box center [150, 42] width 18 height 20
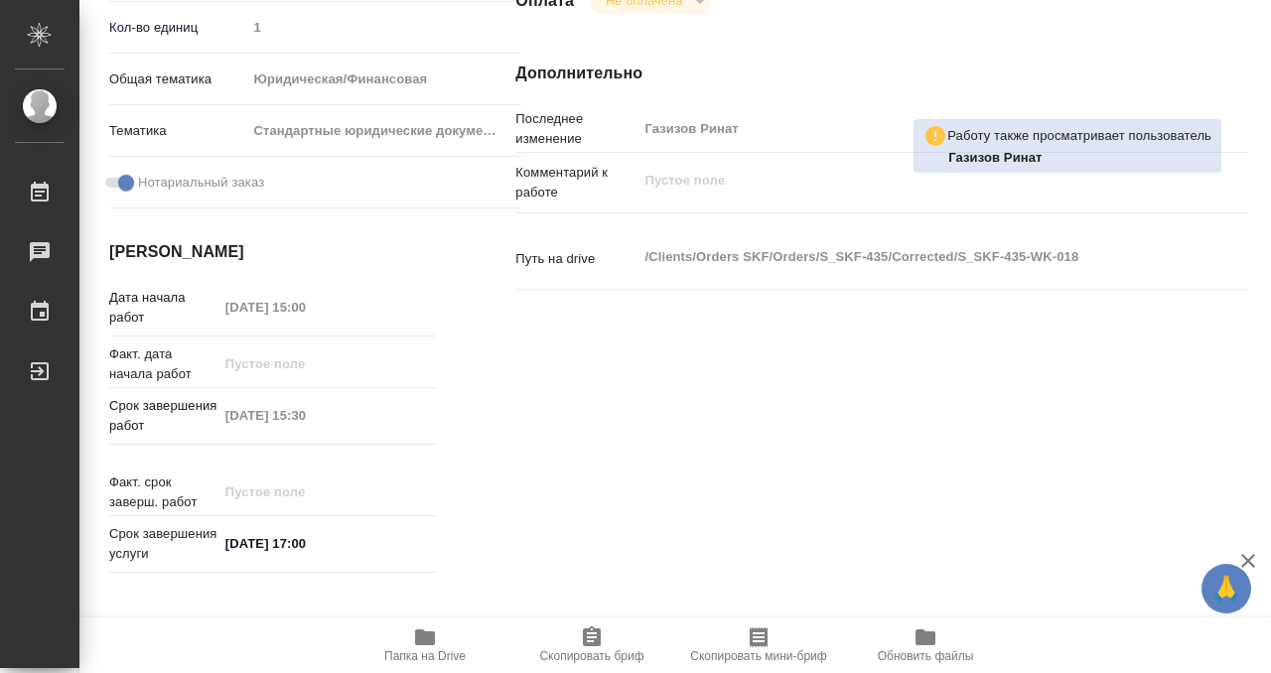
scroll to position [145, 0]
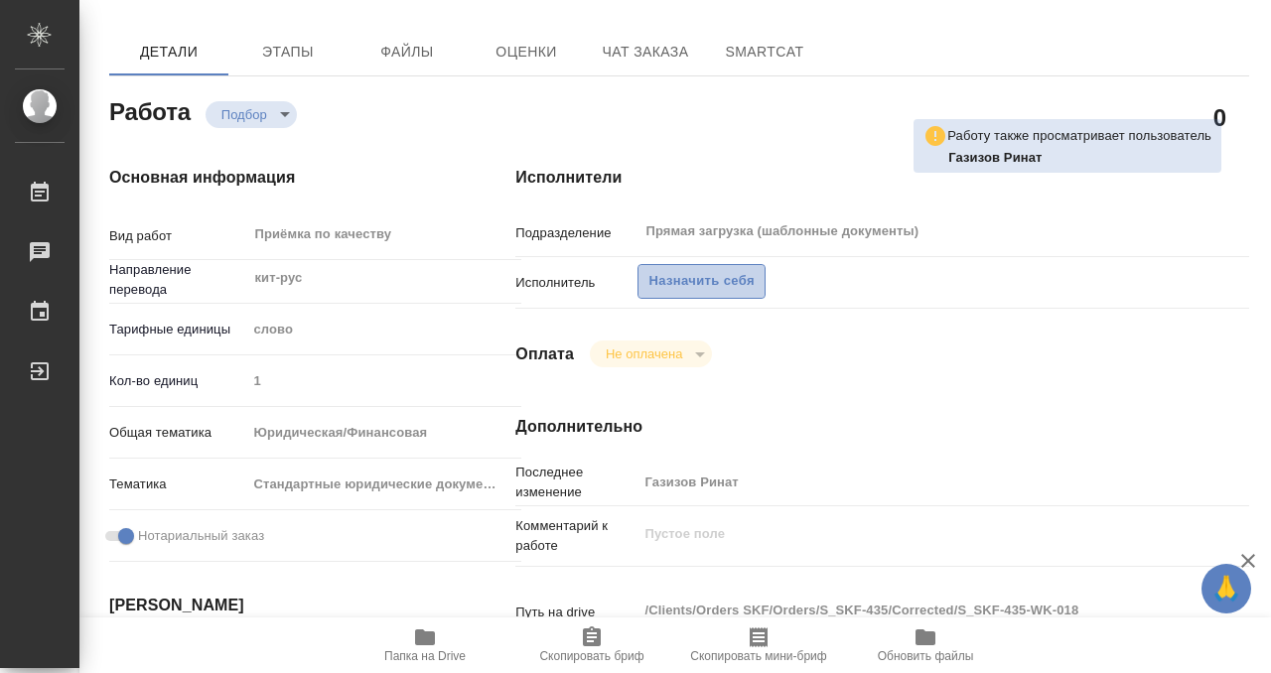
click at [724, 272] on span "Назначить себя" at bounding box center [700, 281] width 105 height 23
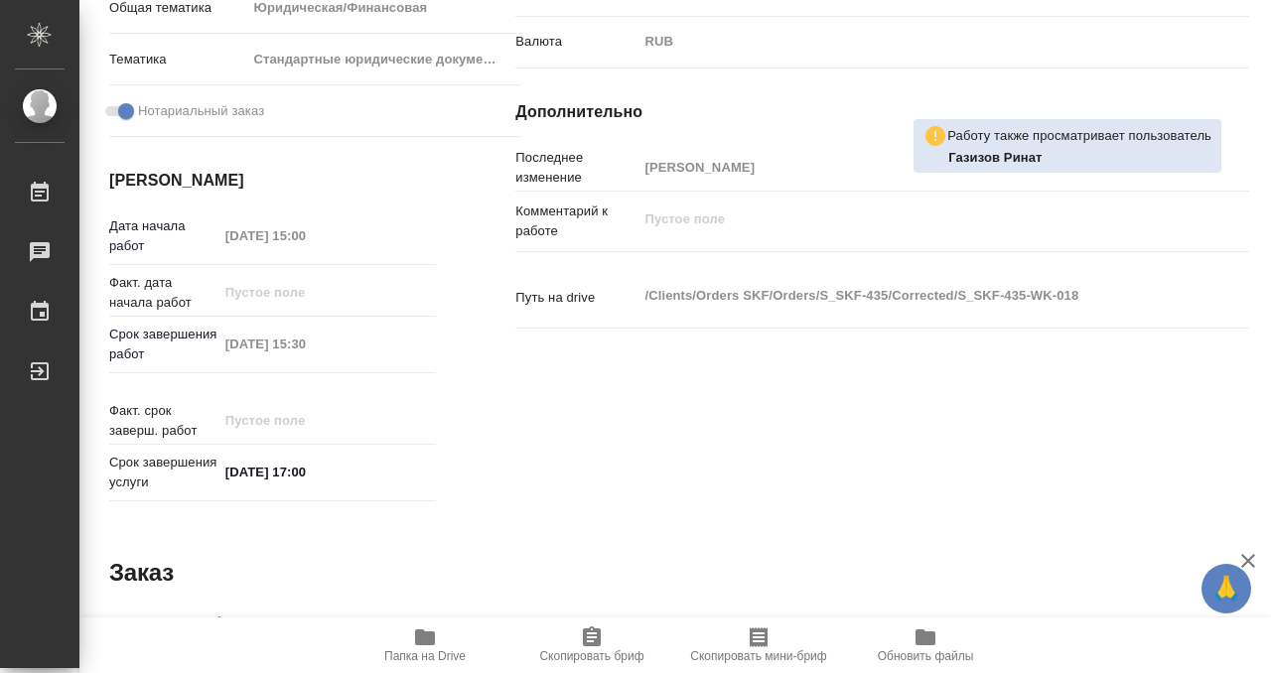
scroll to position [1060, 0]
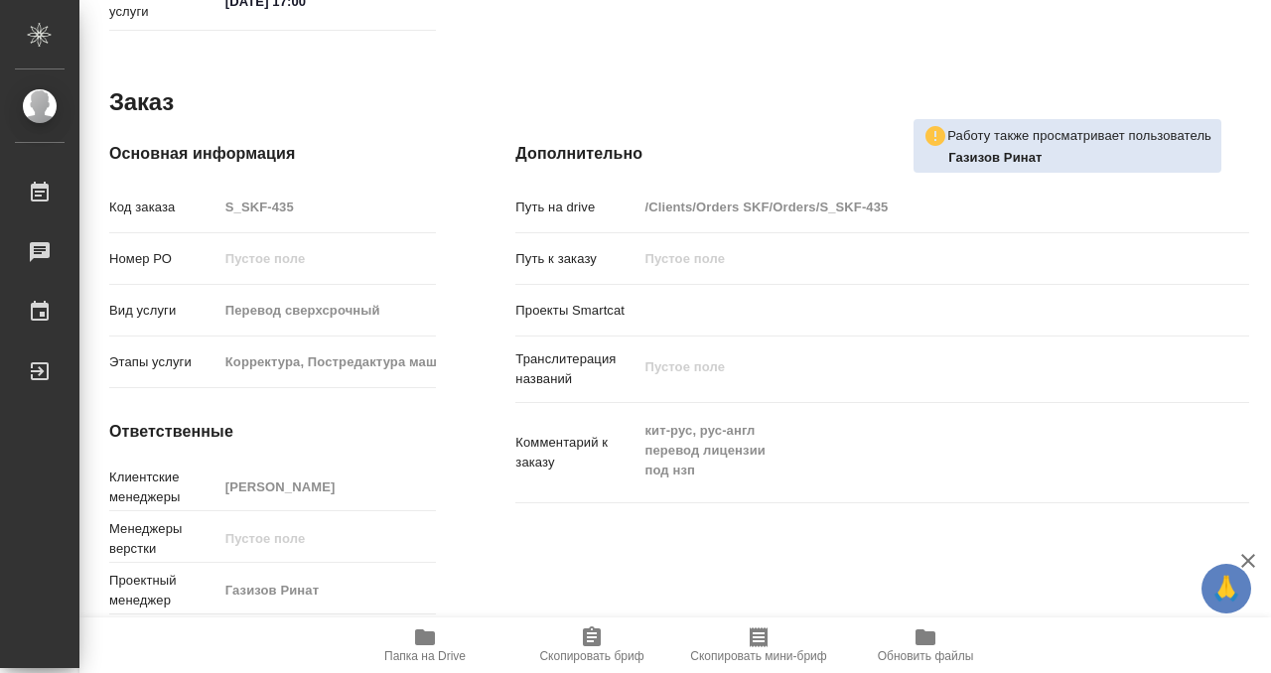
click at [426, 639] on icon "button" at bounding box center [425, 637] width 20 height 16
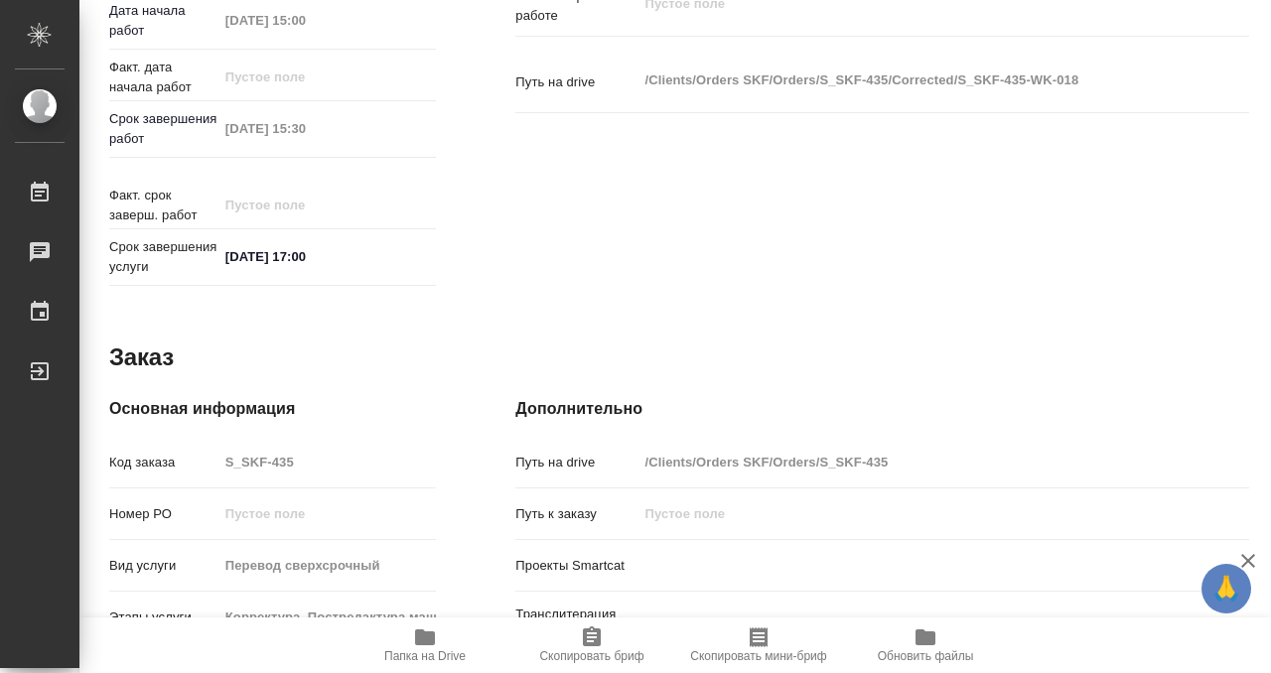
scroll to position [0, 0]
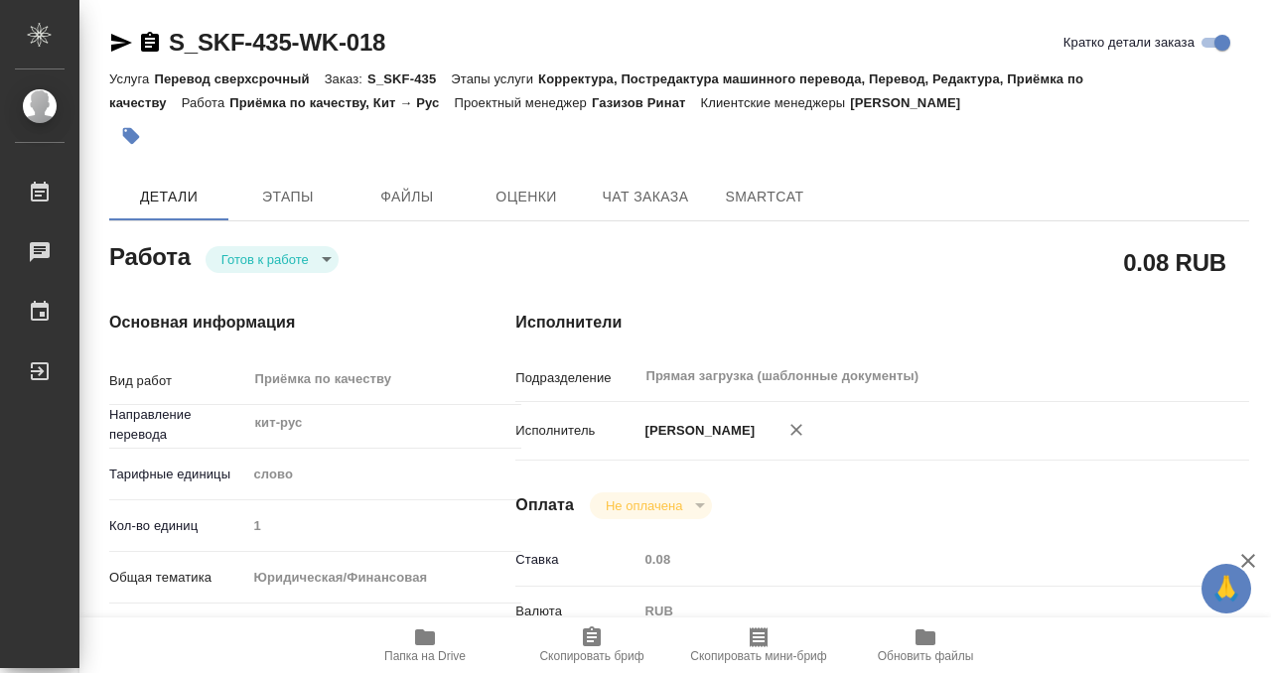
click at [134, 132] on icon "button" at bounding box center [131, 136] width 17 height 17
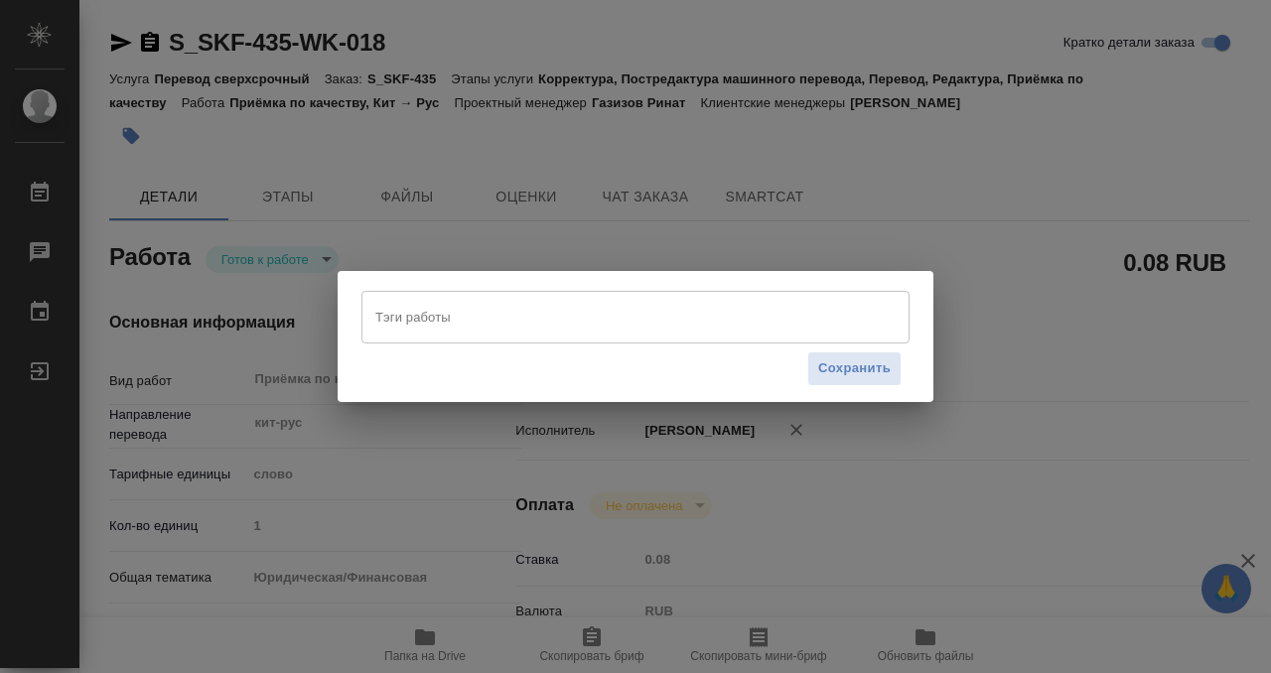
click at [500, 328] on input "Тэги работы" at bounding box center [616, 317] width 492 height 34
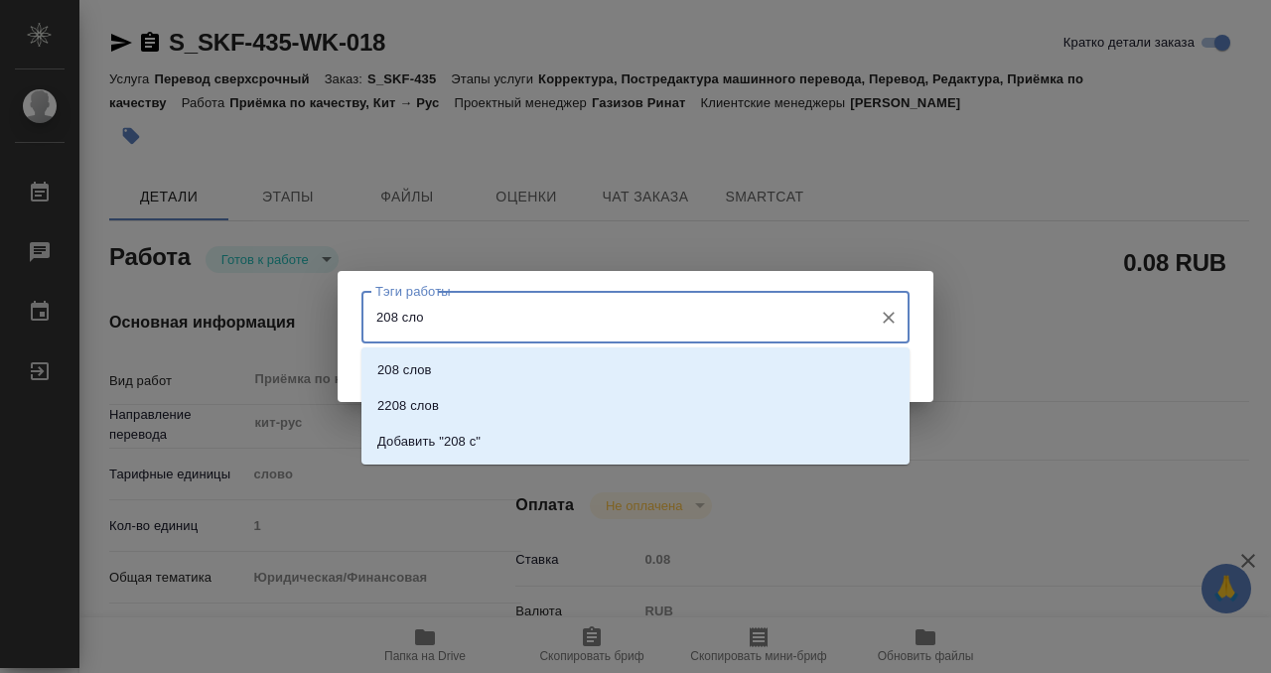
type input "208 слов"
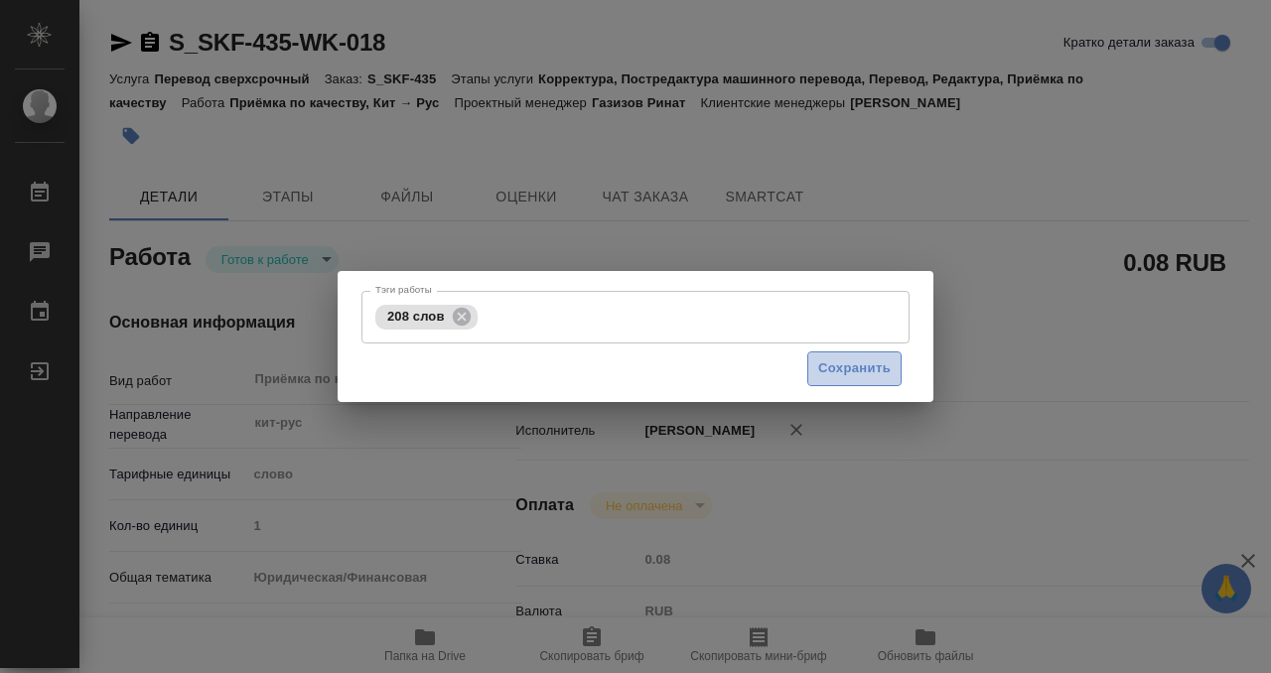
click at [830, 368] on span "Сохранить" at bounding box center [854, 368] width 72 height 23
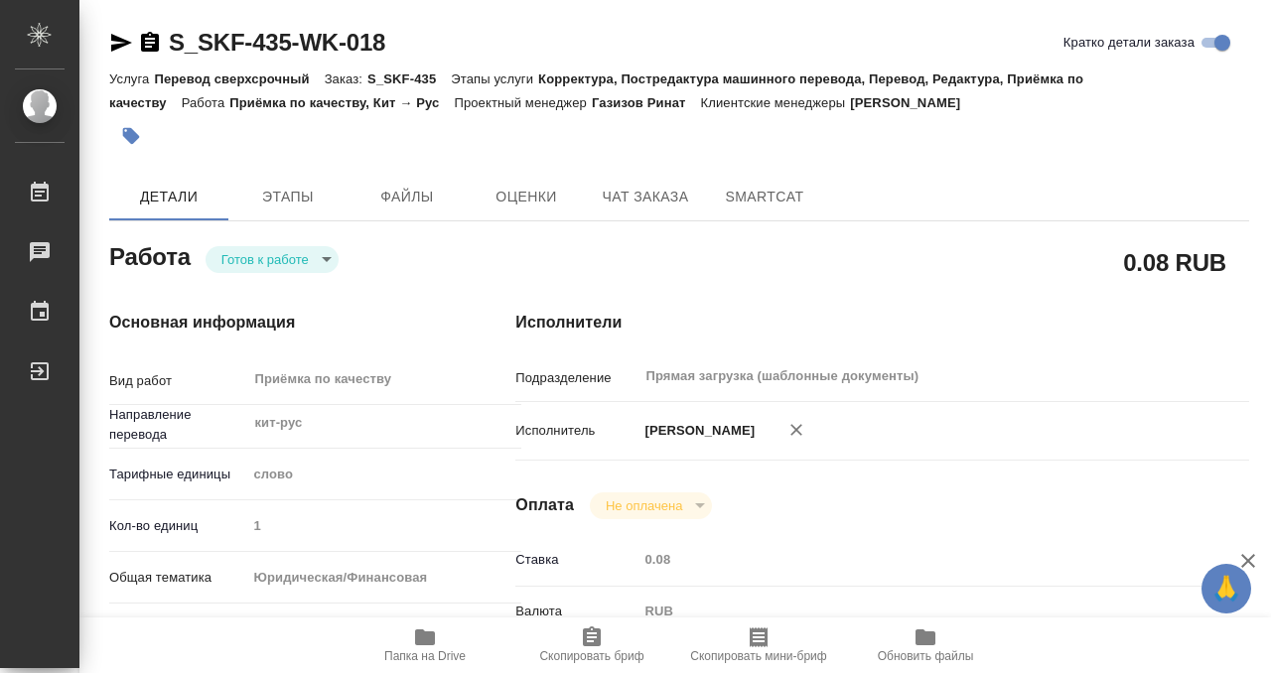
type input "readyForWork"
type input "кит-рус"
type input "5a8b1489cc6b4906c91bfd90"
type input "1"
type input "yr-fn"
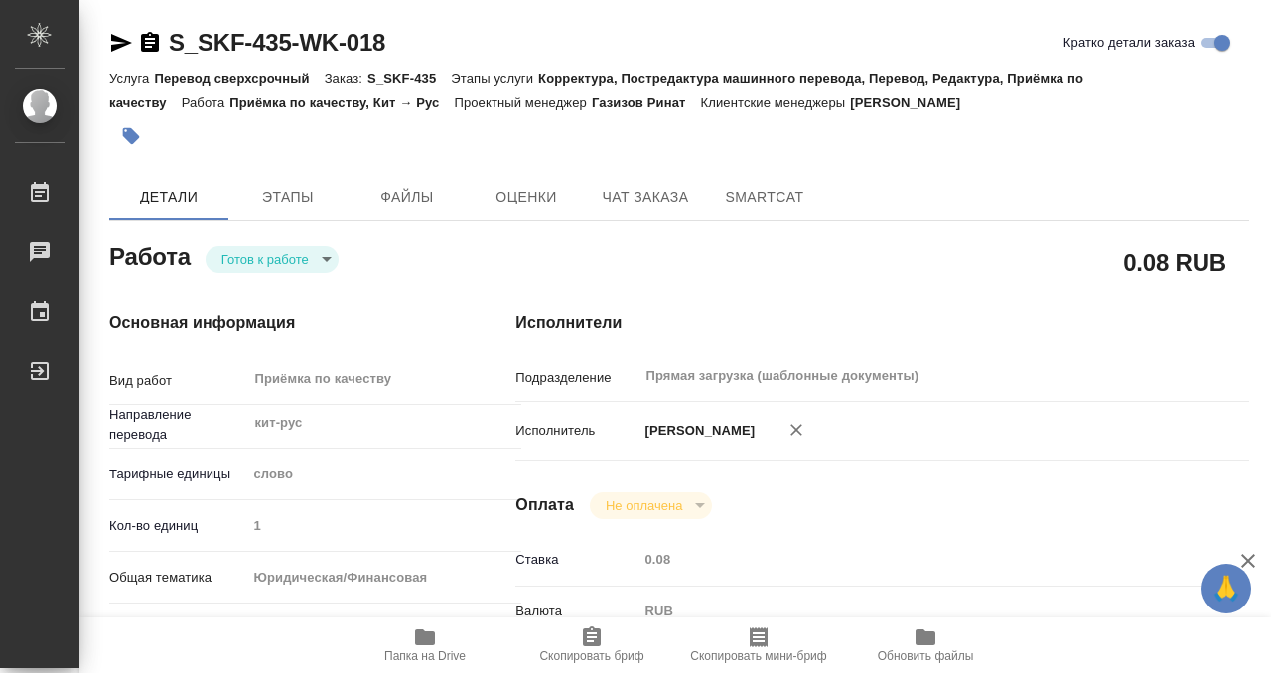
type input "5f647205b73bc97568ca66bf"
checkbox input "true"
type input "11.09.2025 15:00"
type input "11.09.2025 15:30"
type input "11.09.2025 17:00"
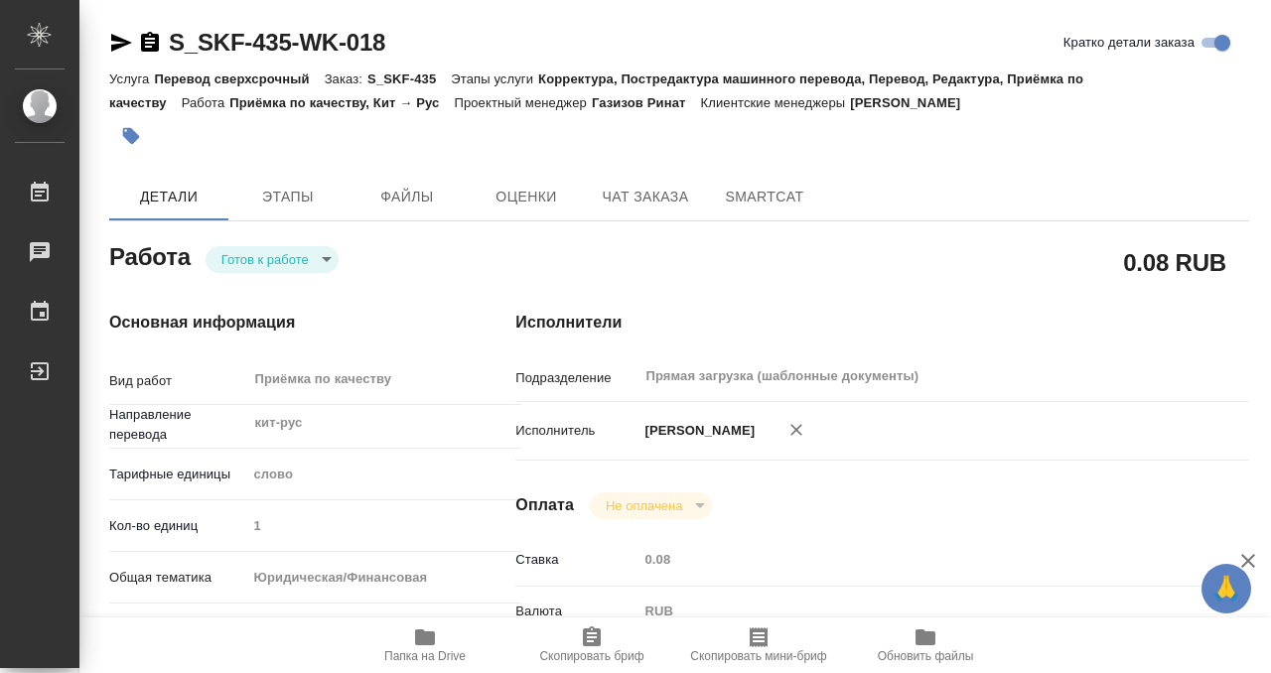
type input "Прямая загрузка (шаблонные документы)"
type input "notPayed"
type input "0.08"
type input "RUB"
type input "[PERSON_NAME]"
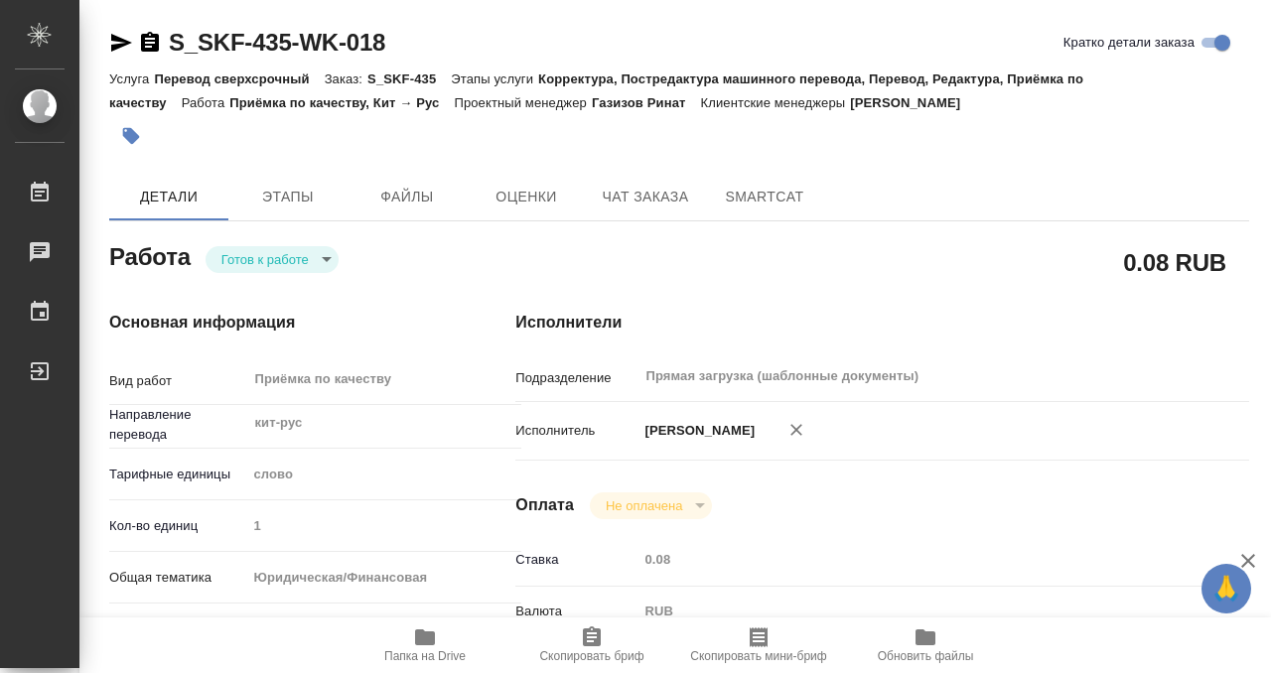
type input "S_SKF-435"
type input "Перевод сверхсрочный"
type input "Корректура, Постредактура машинного перевода, Перевод, Редактура, Приёмка по ка…"
type input "Никифорова Валерия"
type input "/Clients/Orders SKF/Orders/S_SKF-435"
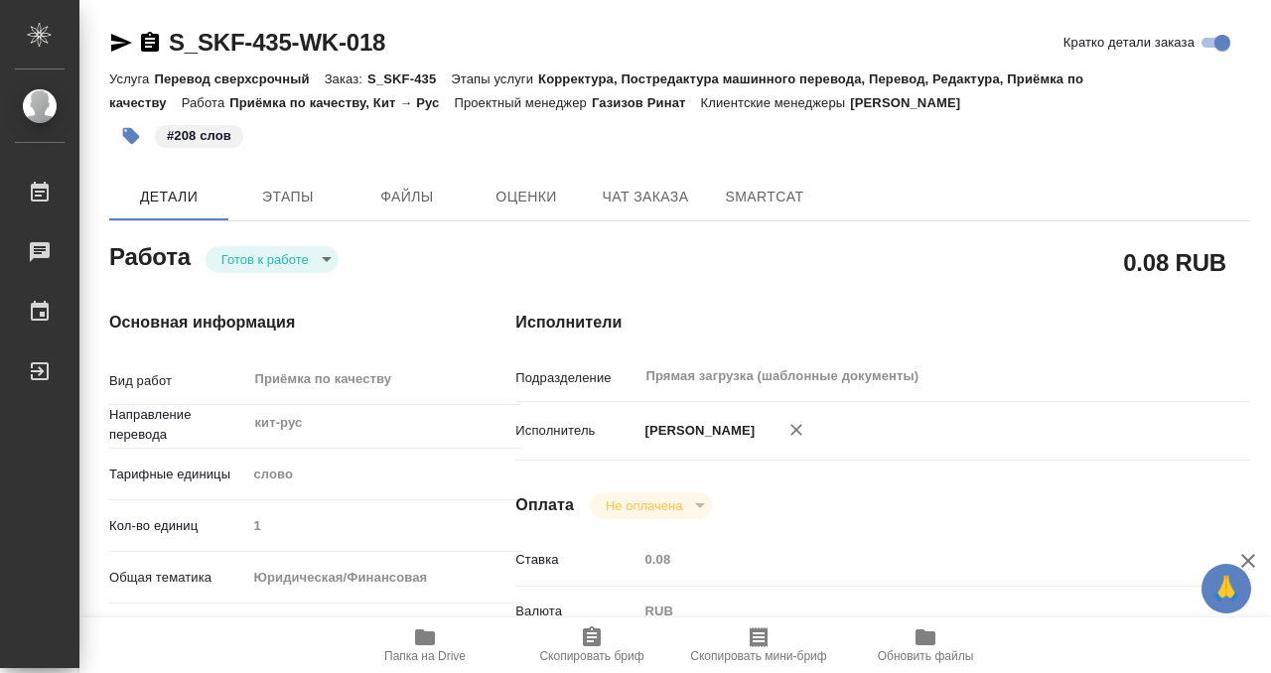
click at [303, 263] on body "🙏 .cls-1 fill:#fff; AWATERA Kobzeva Elizaveta Работы 0 Чаты График Выйти S_SKF-…" at bounding box center [635, 336] width 1271 height 673
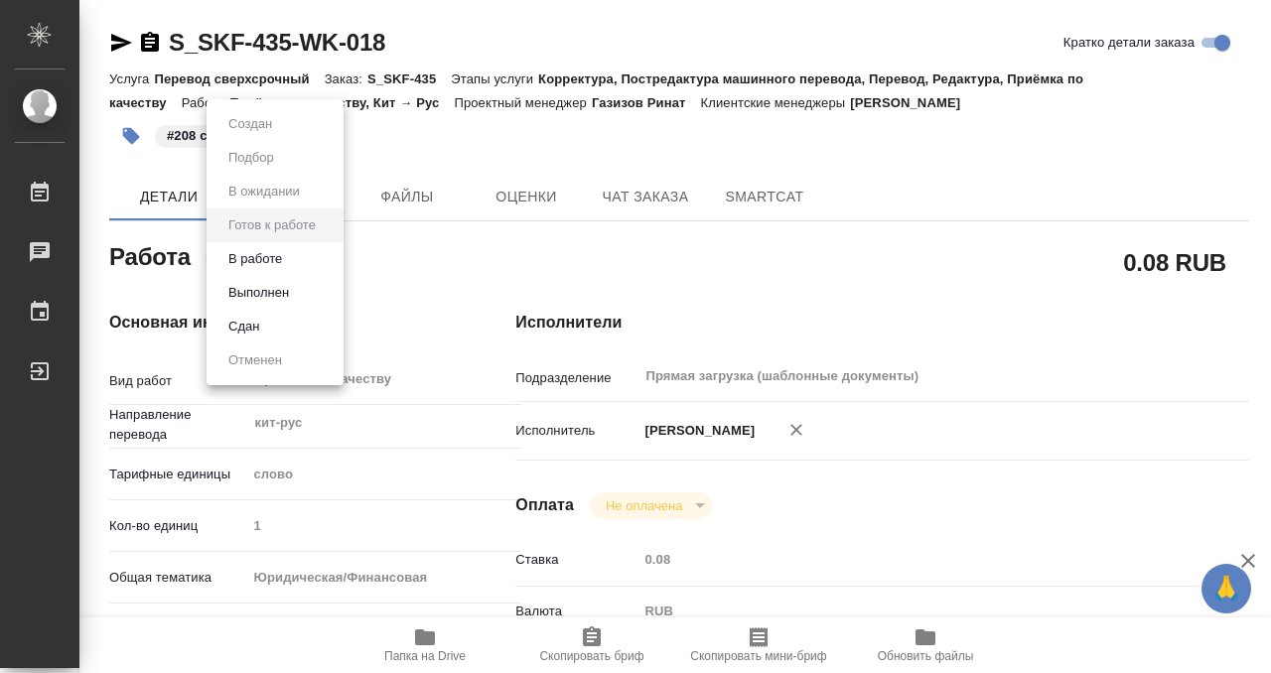
click at [302, 290] on li "Выполнен" at bounding box center [274, 293] width 137 height 34
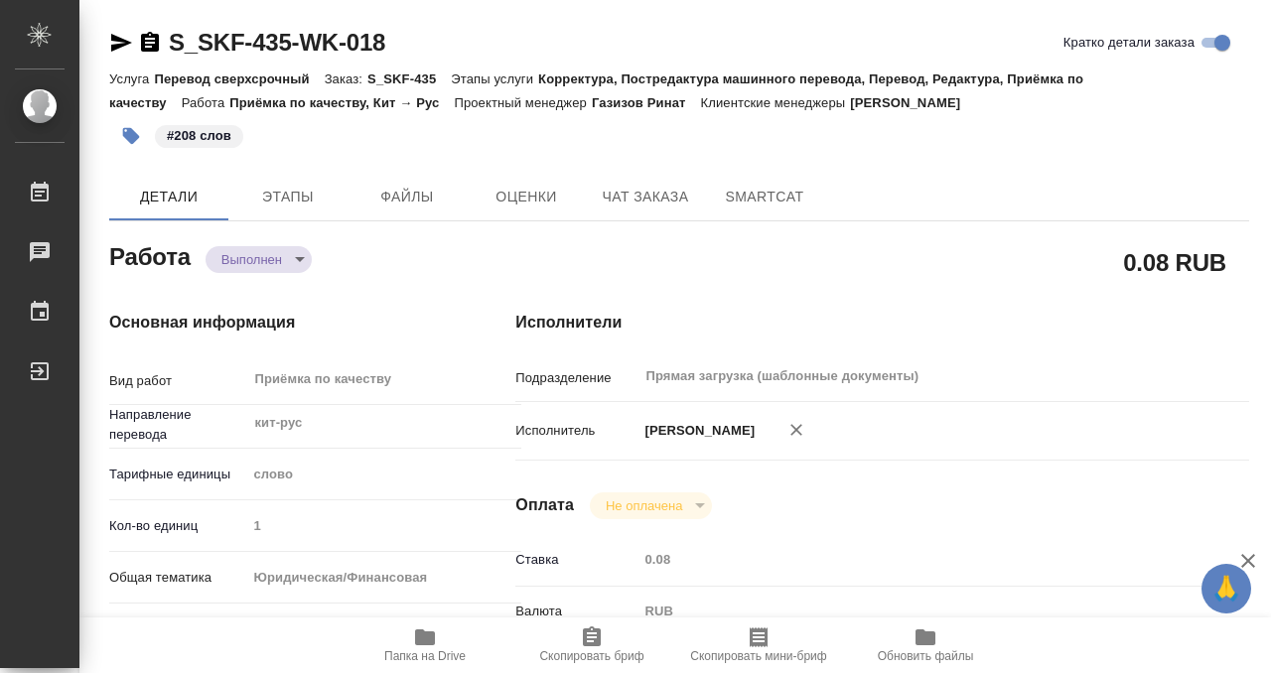
type textarea "x"
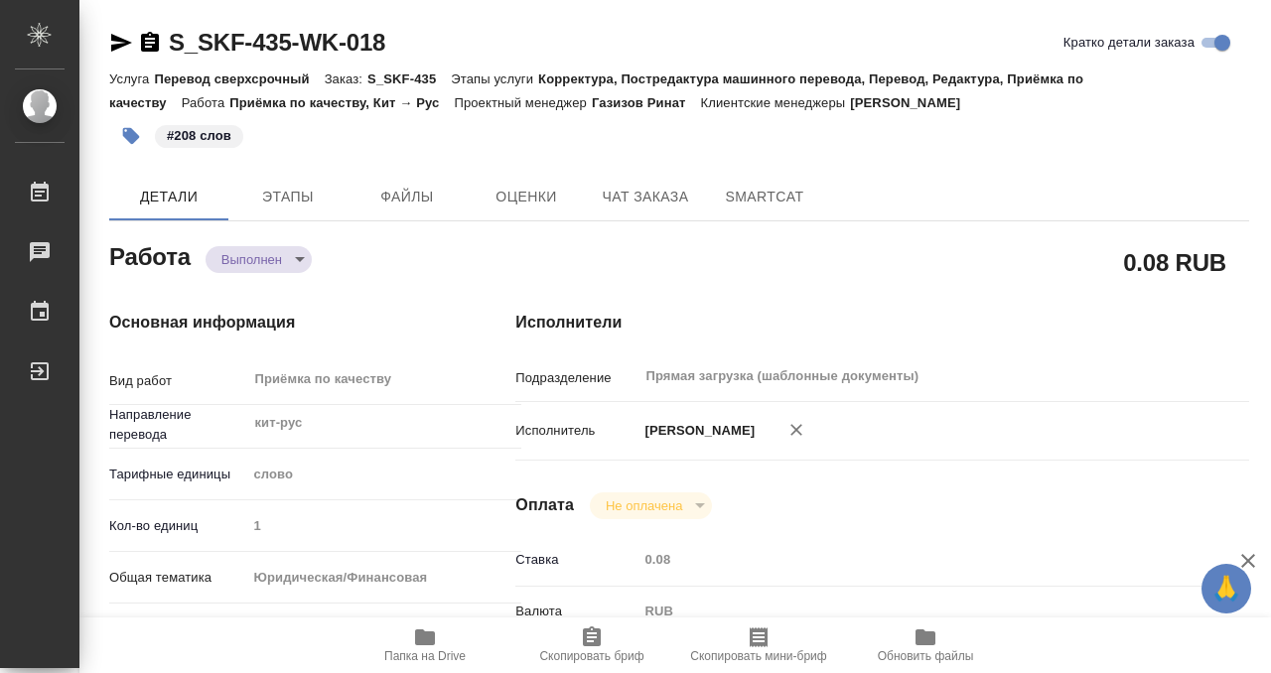
type textarea "x"
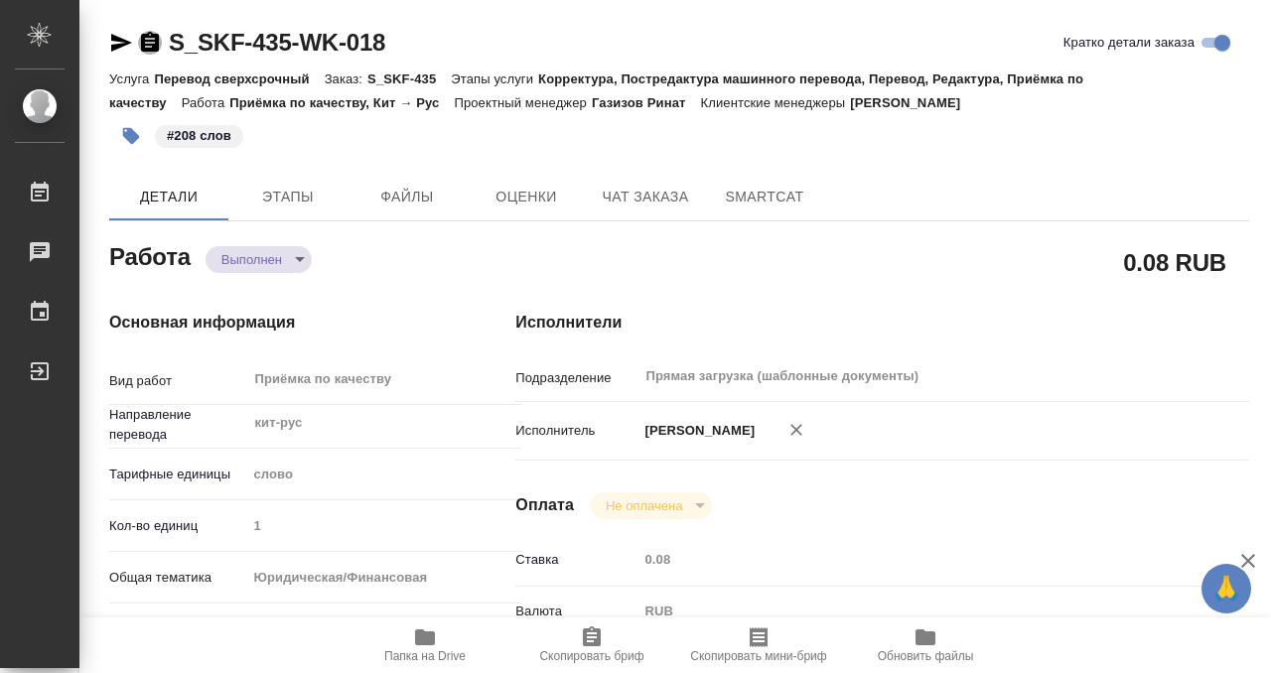
click at [147, 44] on icon "button" at bounding box center [150, 42] width 18 height 20
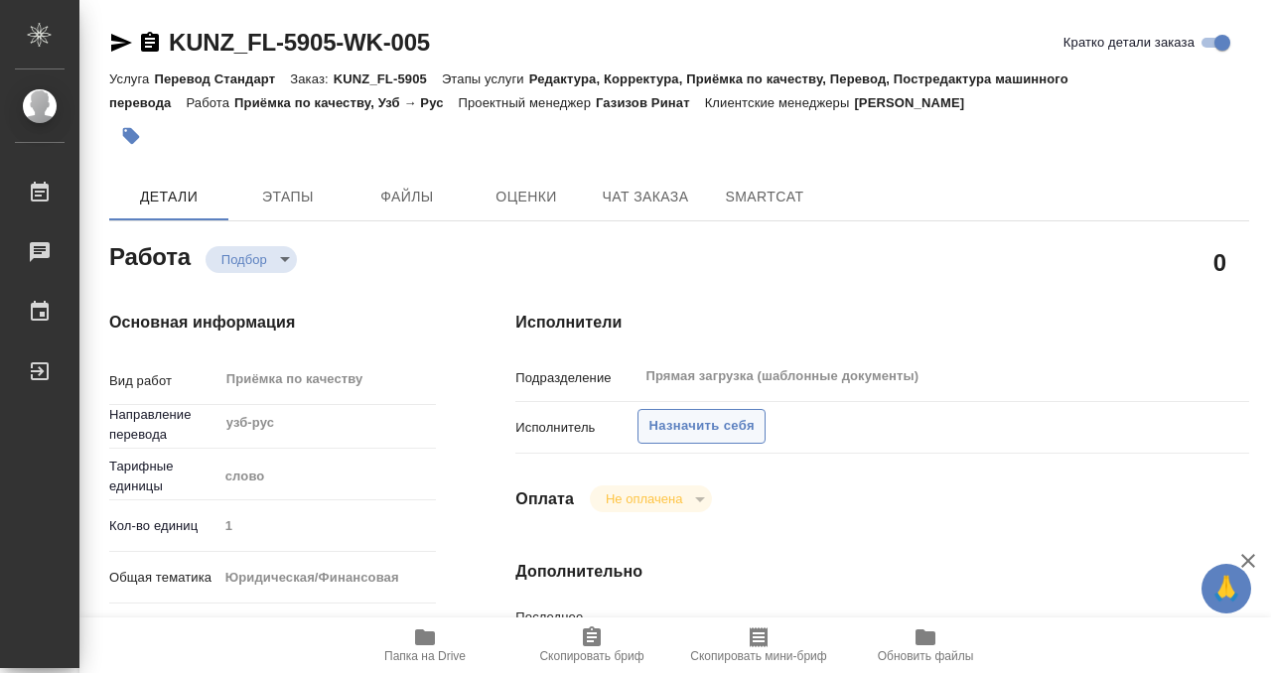
click at [733, 426] on span "Назначить себя" at bounding box center [700, 426] width 105 height 23
